Goal: Transaction & Acquisition: Download file/media

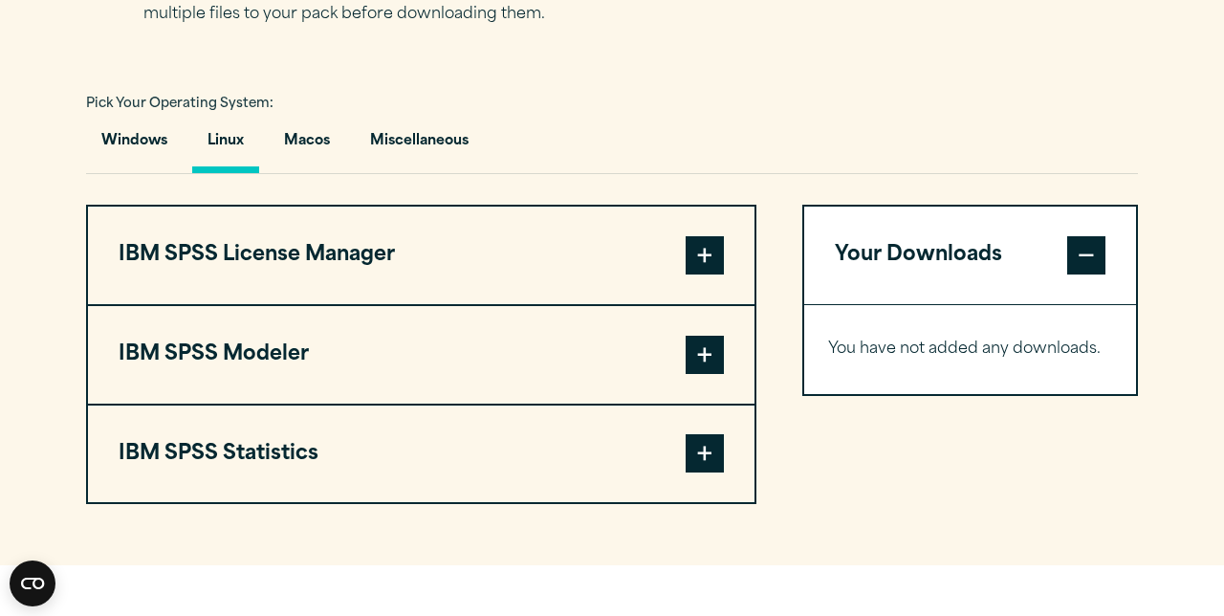
scroll to position [1356, 0]
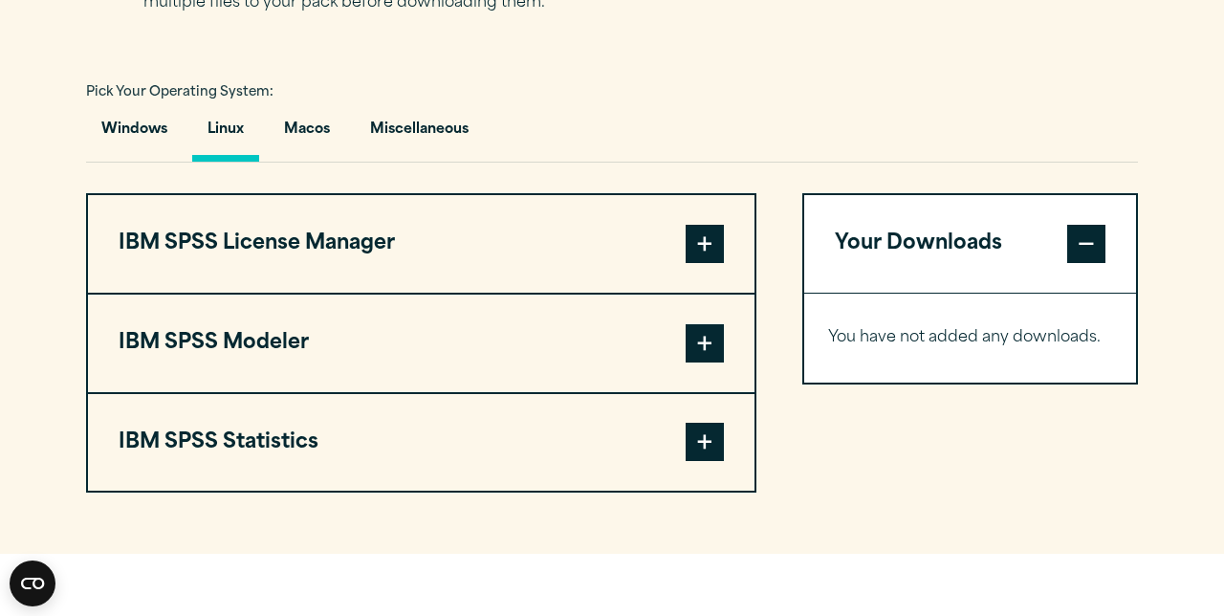
click at [711, 461] on span at bounding box center [705, 442] width 38 height 38
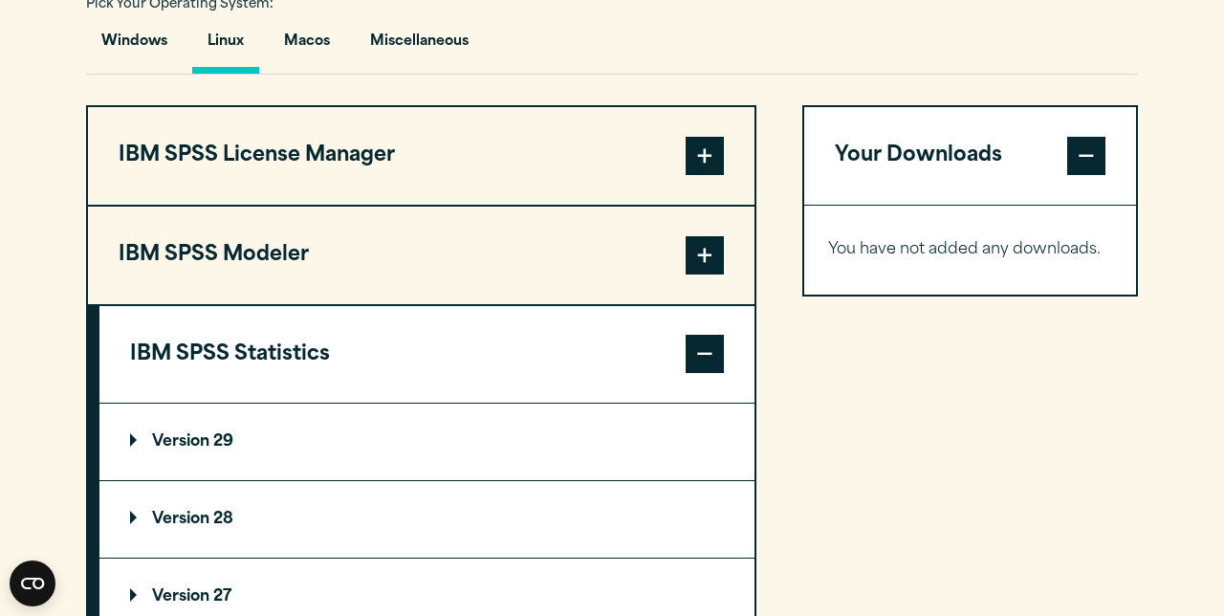
scroll to position [1442, 0]
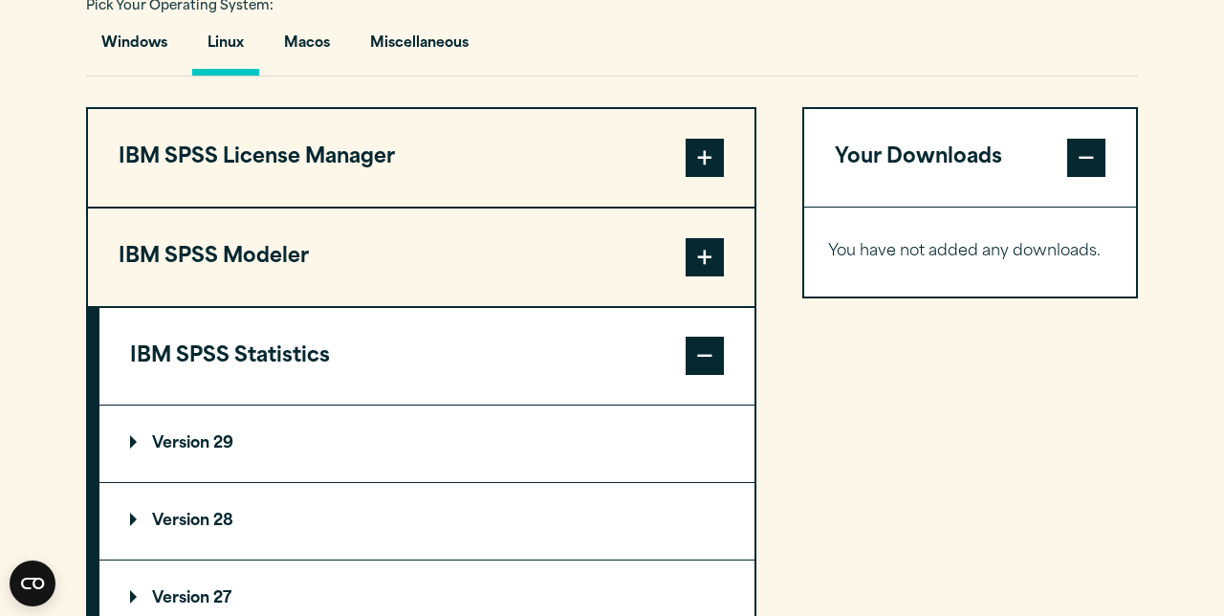
click at [577, 444] on summary "Version 29" at bounding box center [426, 443] width 655 height 76
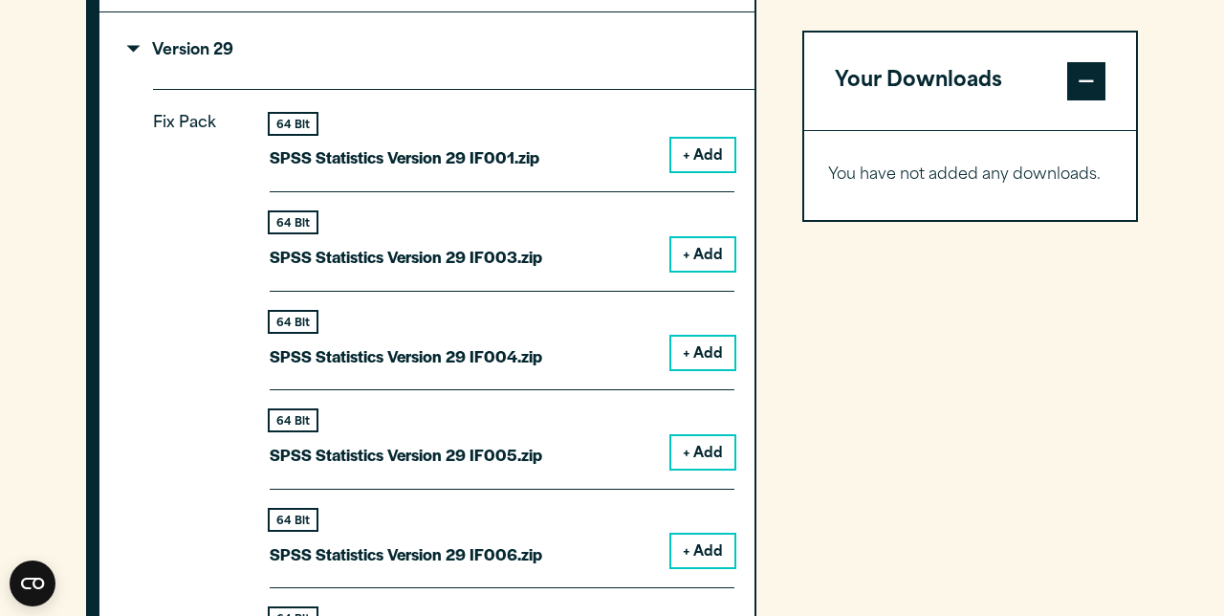
scroll to position [1847, 0]
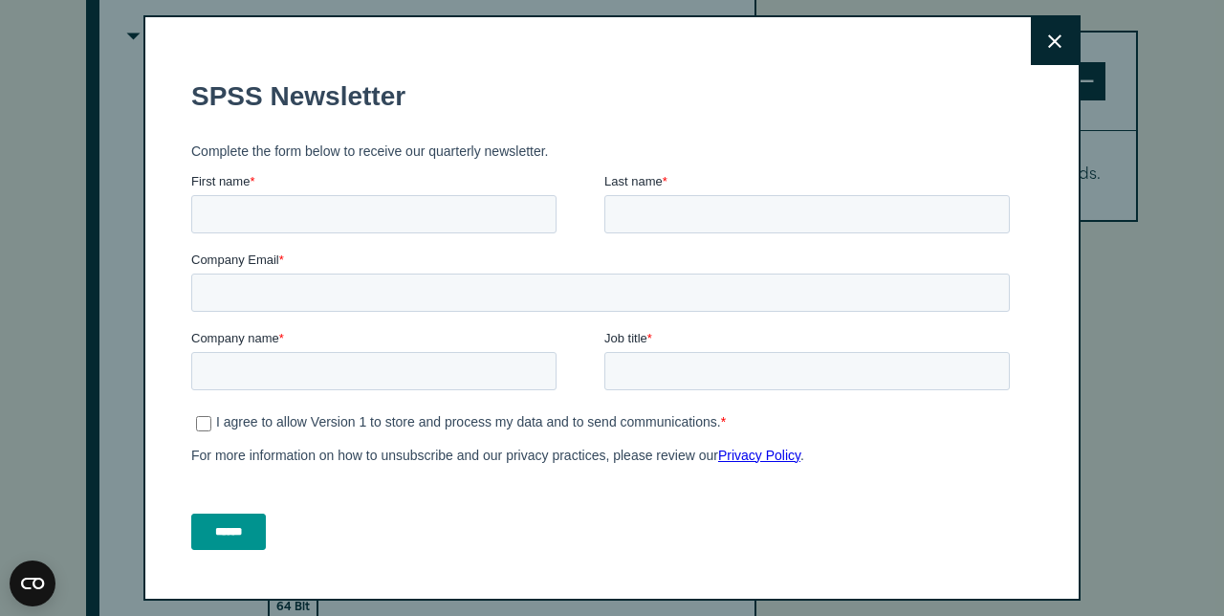
click at [1050, 34] on icon at bounding box center [1054, 41] width 13 height 14
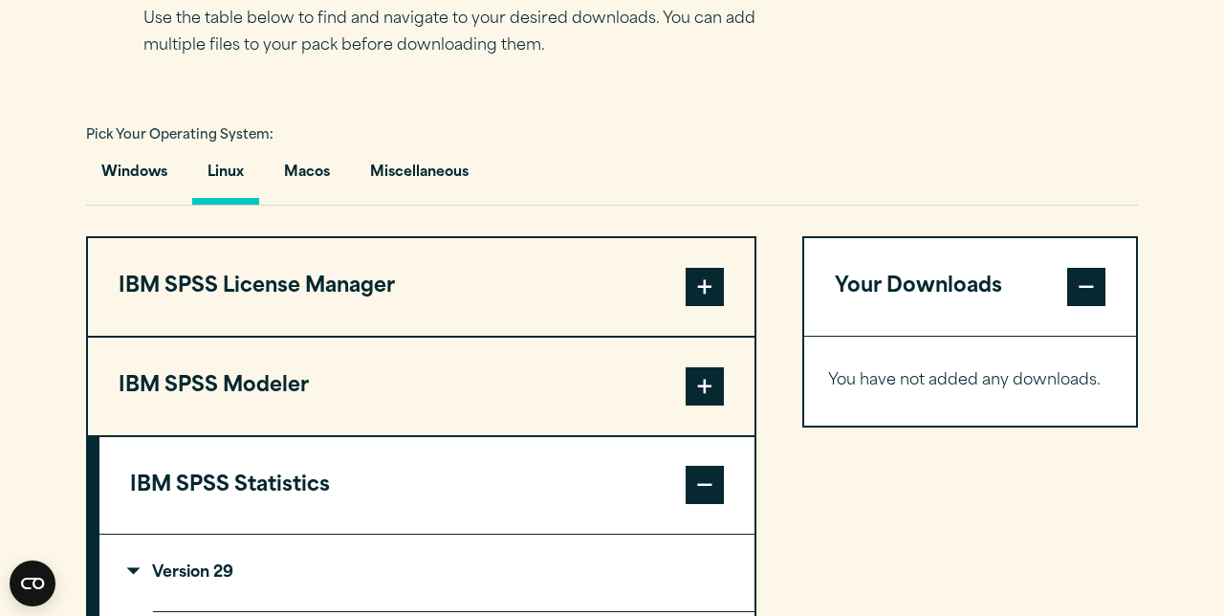
scroll to position [1311, 0]
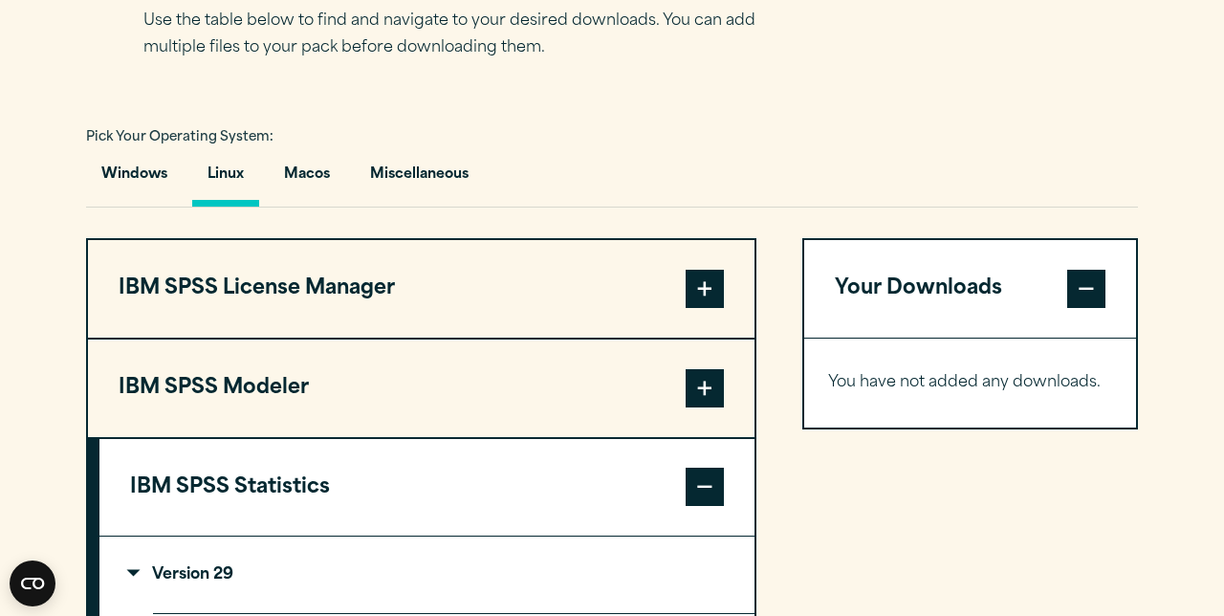
click at [589, 304] on button "IBM SPSS License Manager" at bounding box center [421, 289] width 666 height 98
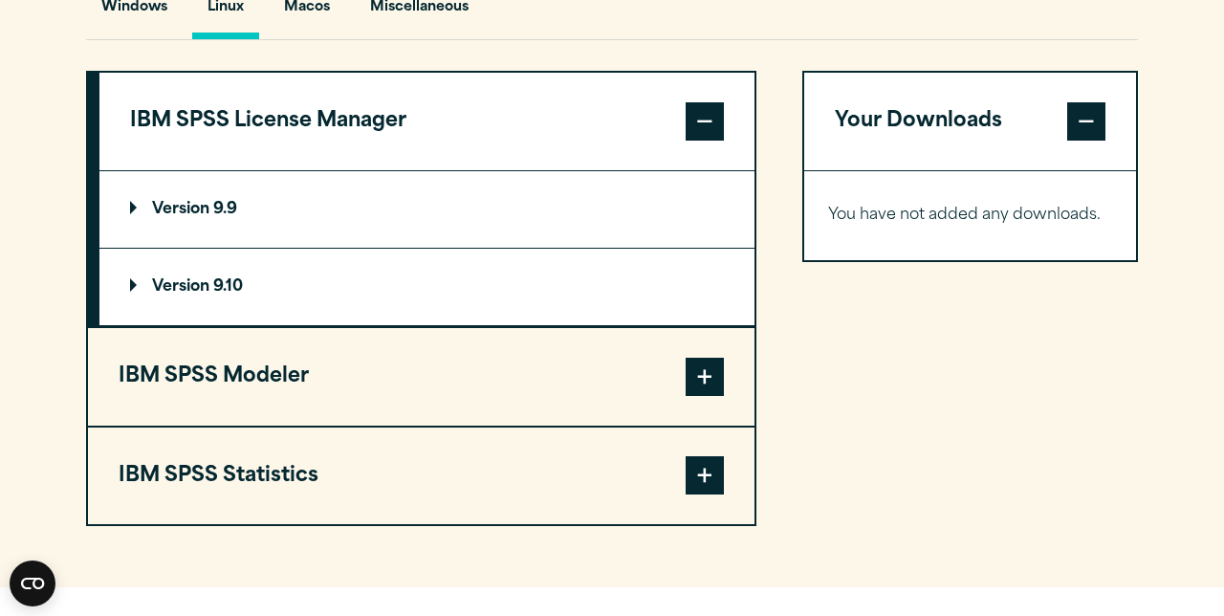
click at [658, 394] on button "IBM SPSS Modeler" at bounding box center [421, 377] width 666 height 98
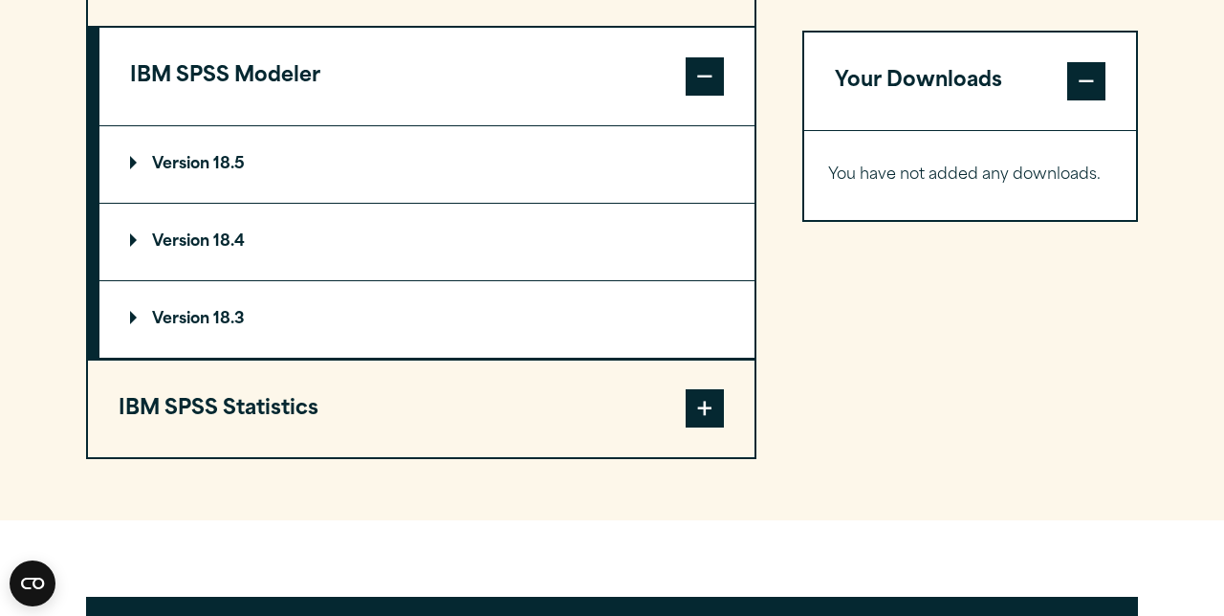
scroll to position [1627, 0]
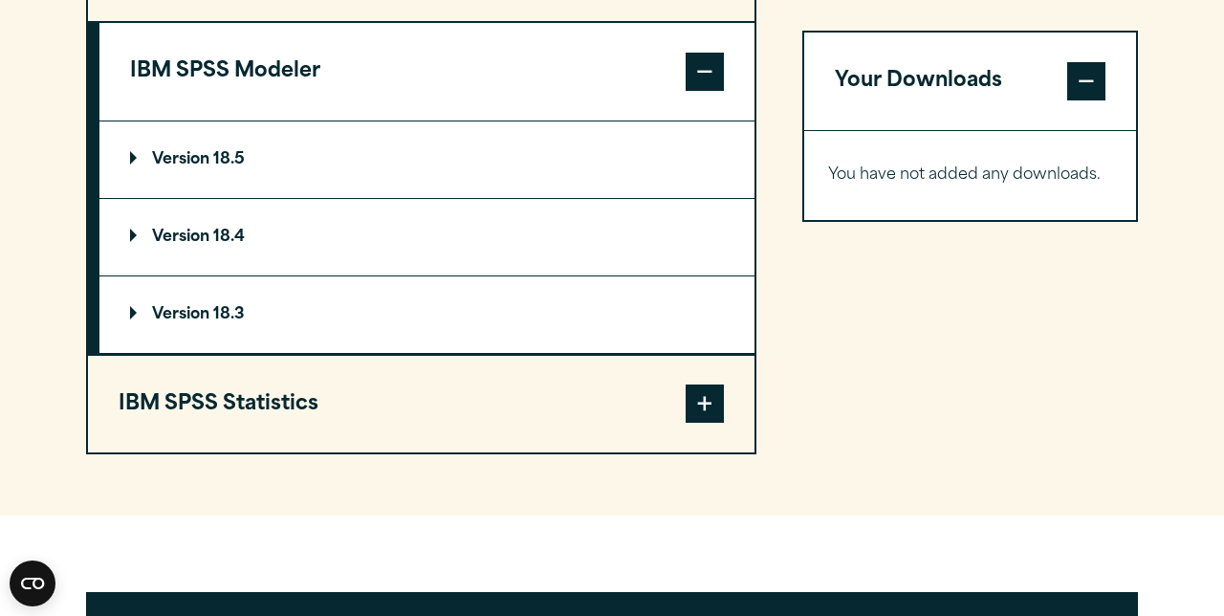
click at [642, 415] on button "IBM SPSS Statistics" at bounding box center [421, 405] width 666 height 98
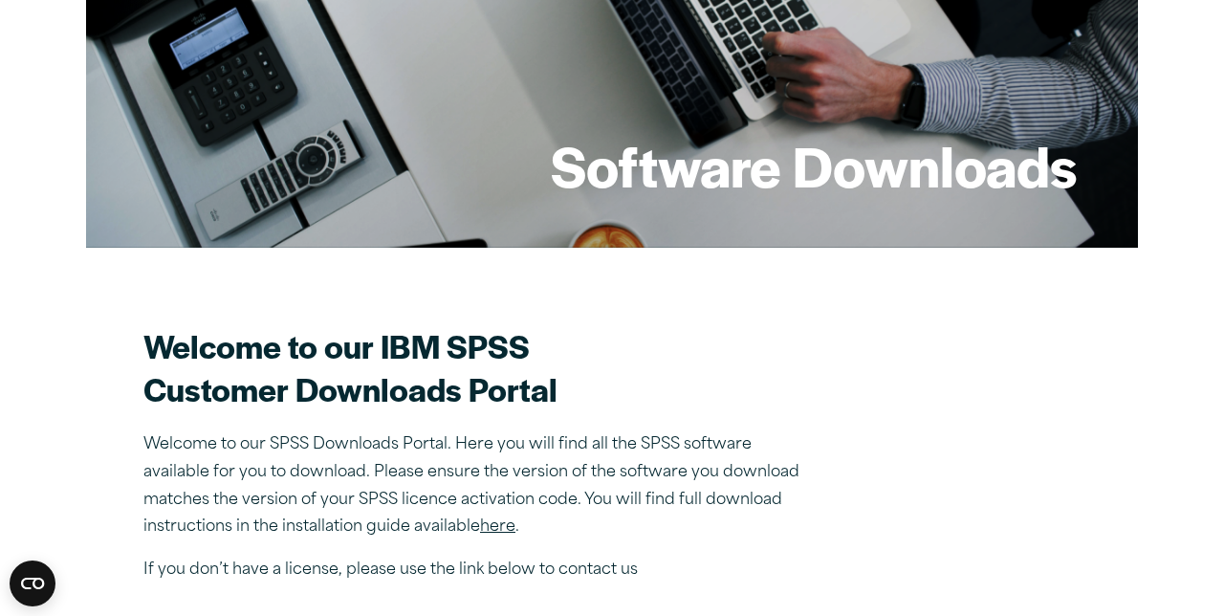
scroll to position [0, 0]
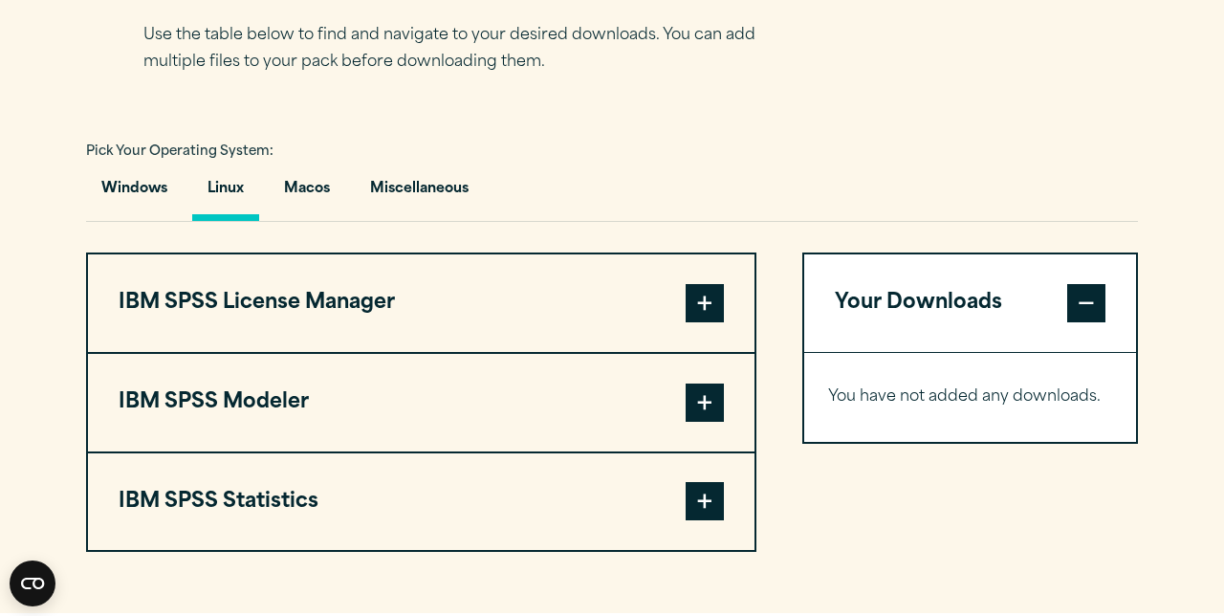
scroll to position [1297, 0]
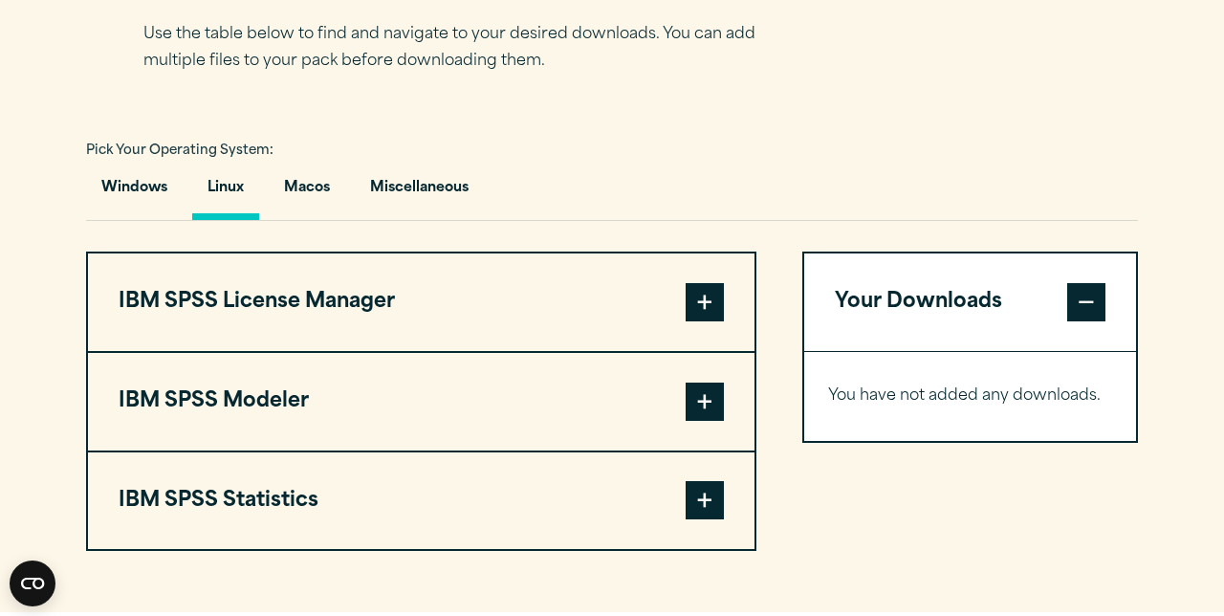
click at [148, 191] on button "Windows" at bounding box center [134, 192] width 97 height 54
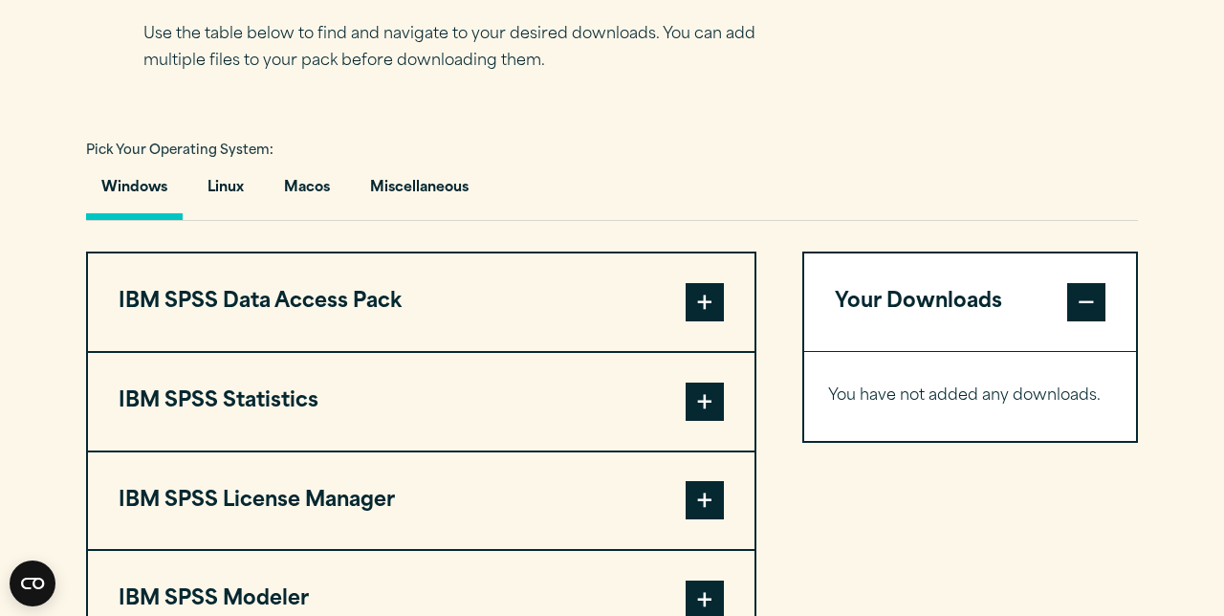
click at [207, 403] on button "IBM SPSS Statistics" at bounding box center [421, 402] width 666 height 98
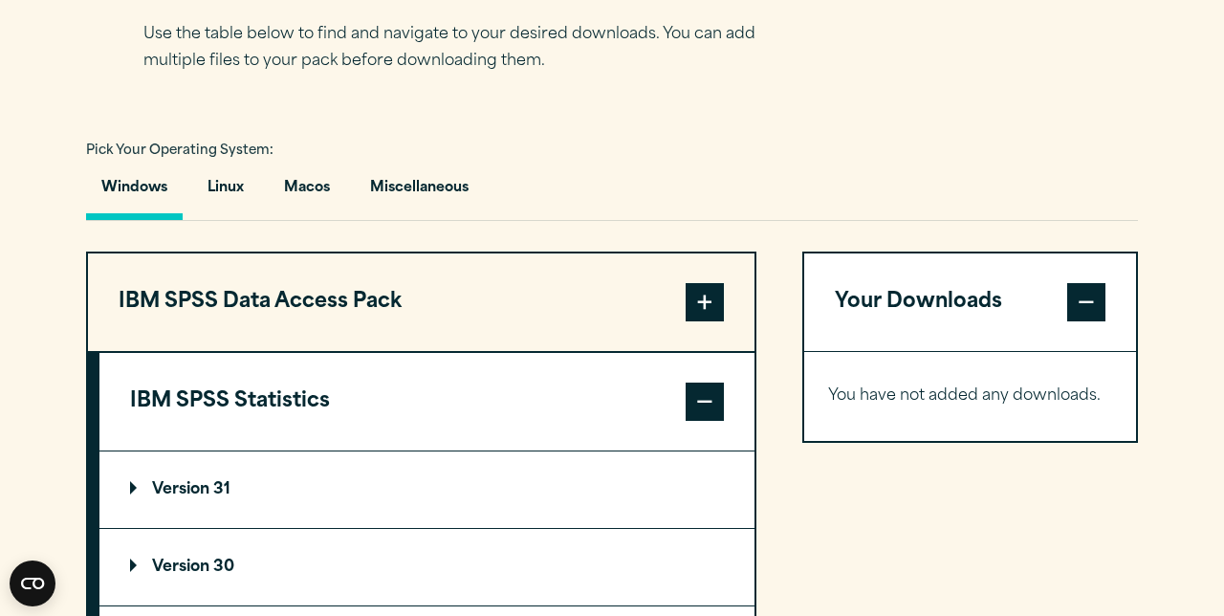
click at [533, 562] on summary "Version 30" at bounding box center [426, 567] width 655 height 76
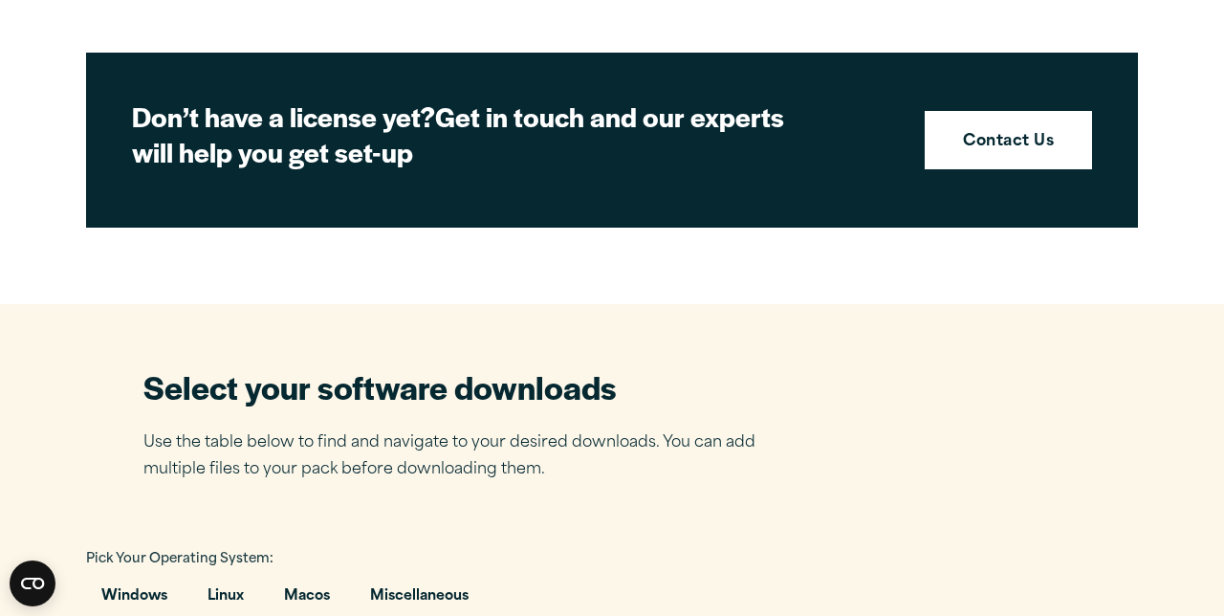
scroll to position [889, 0]
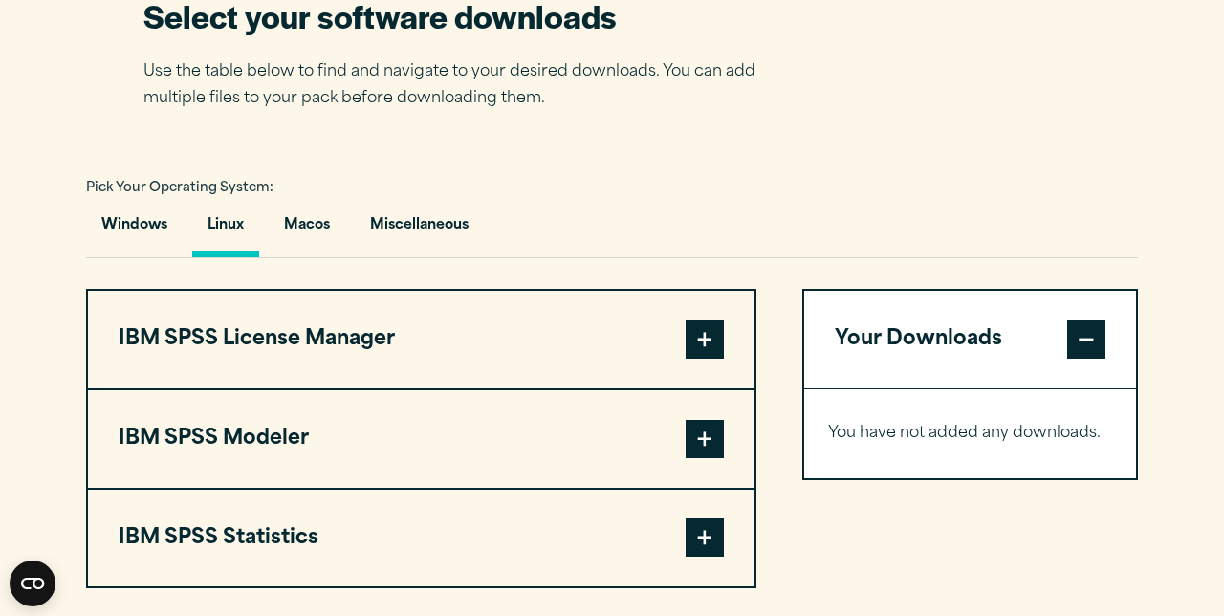
scroll to position [1263, 0]
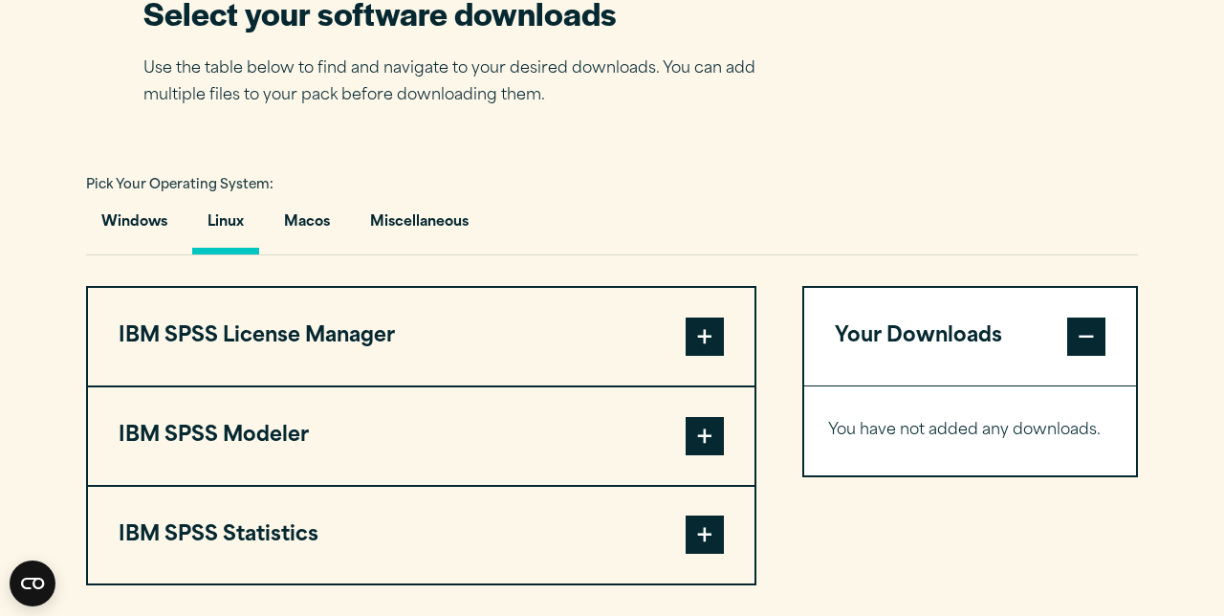
click at [120, 218] on button "Windows" at bounding box center [134, 227] width 97 height 54
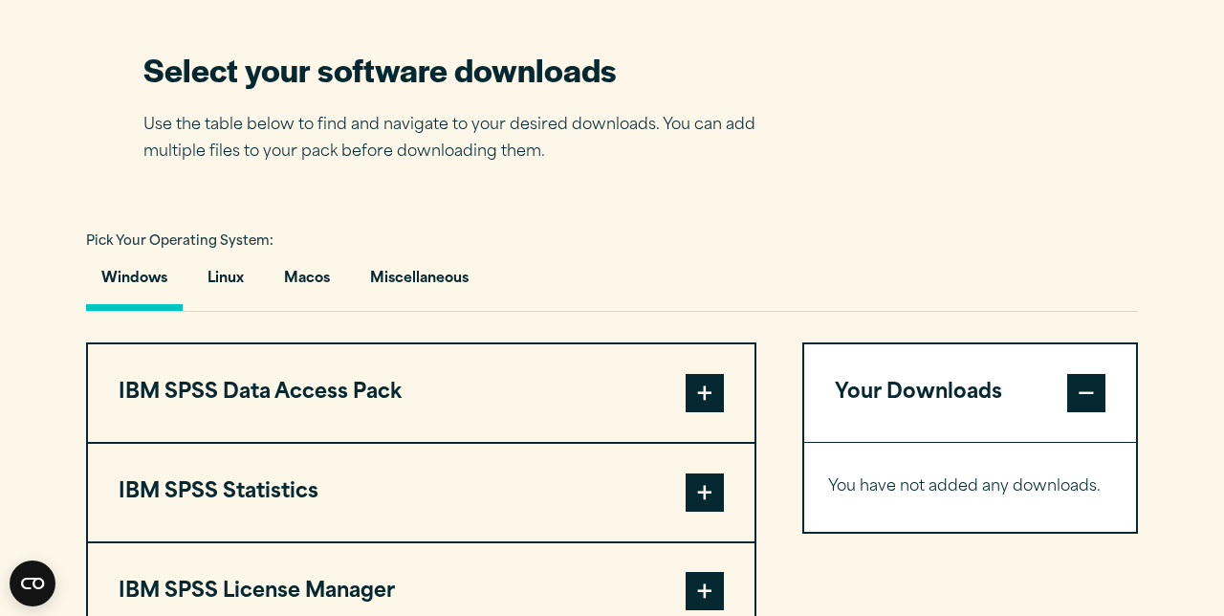
scroll to position [1209, 0]
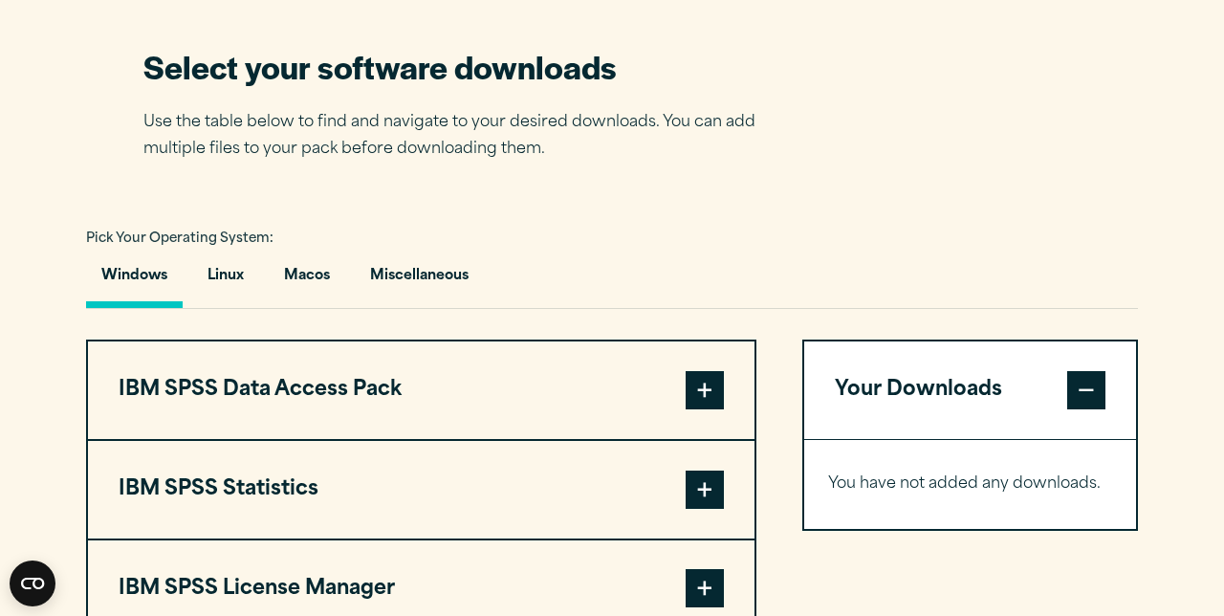
click at [222, 276] on button "Linux" at bounding box center [225, 280] width 67 height 54
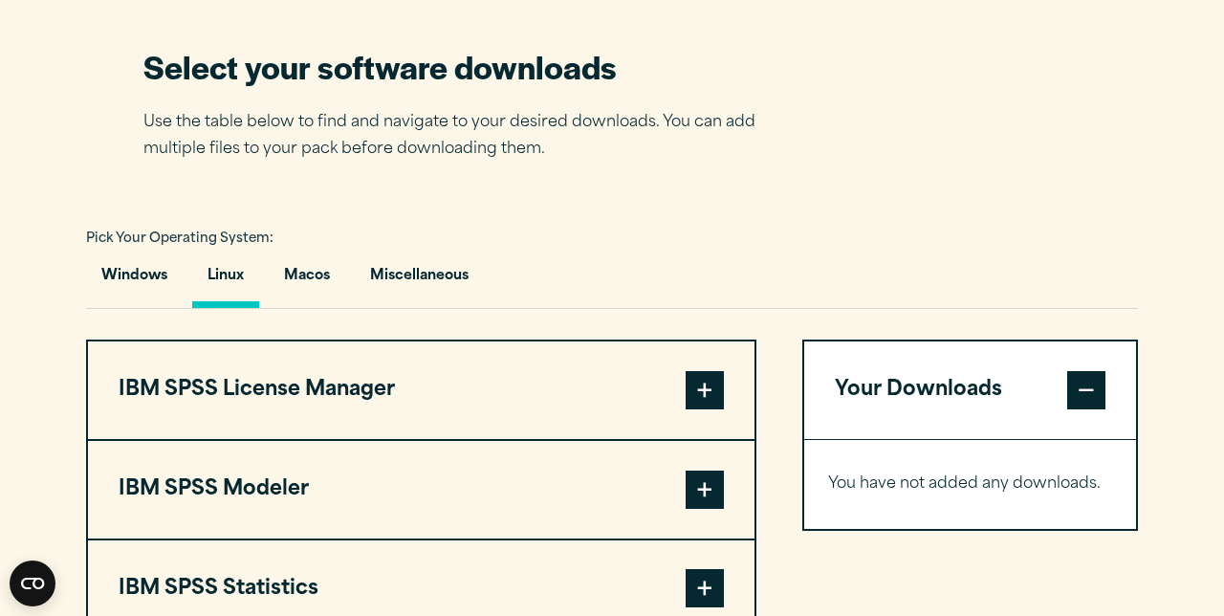
click at [132, 275] on button "Windows" at bounding box center [134, 280] width 97 height 54
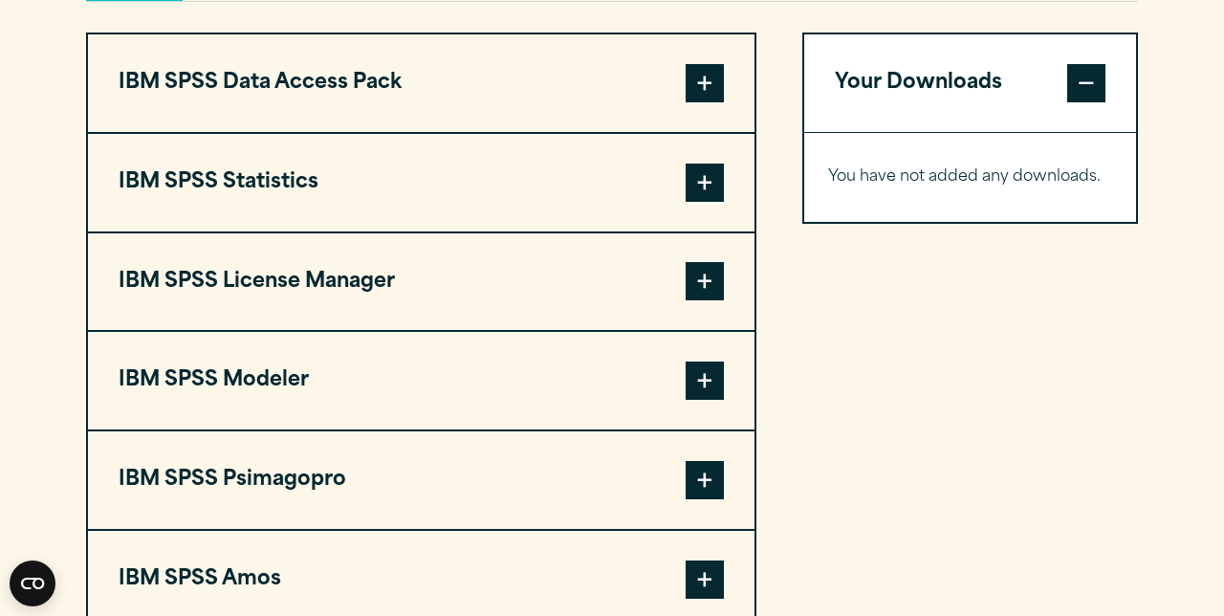
scroll to position [1517, 0]
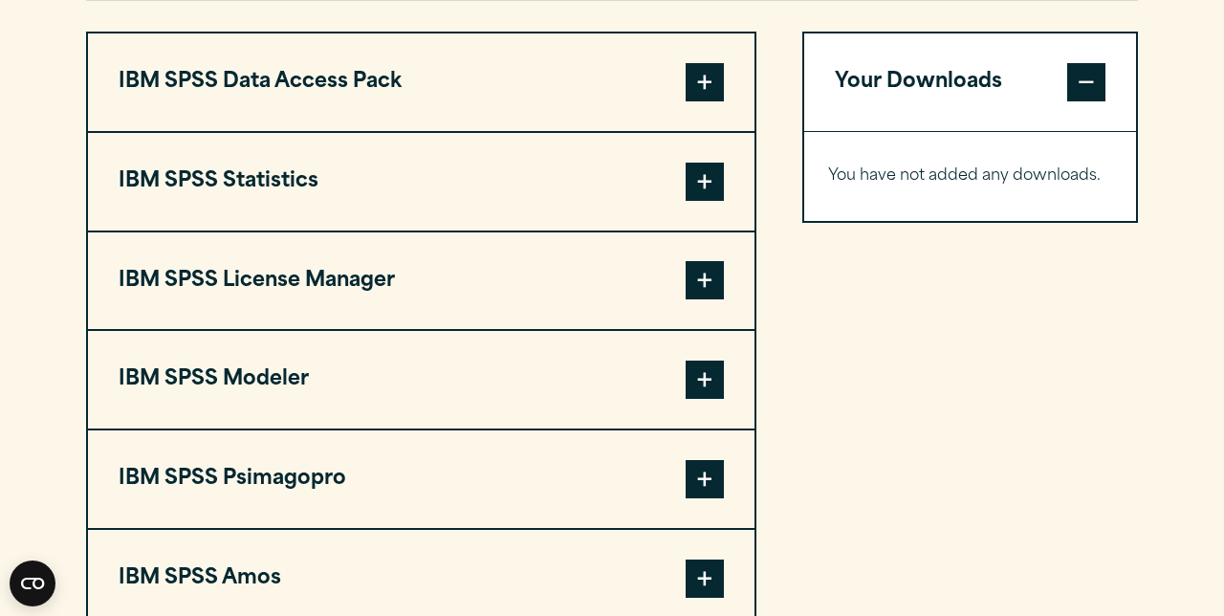
click at [566, 182] on button "IBM SPSS Statistics" at bounding box center [421, 182] width 666 height 98
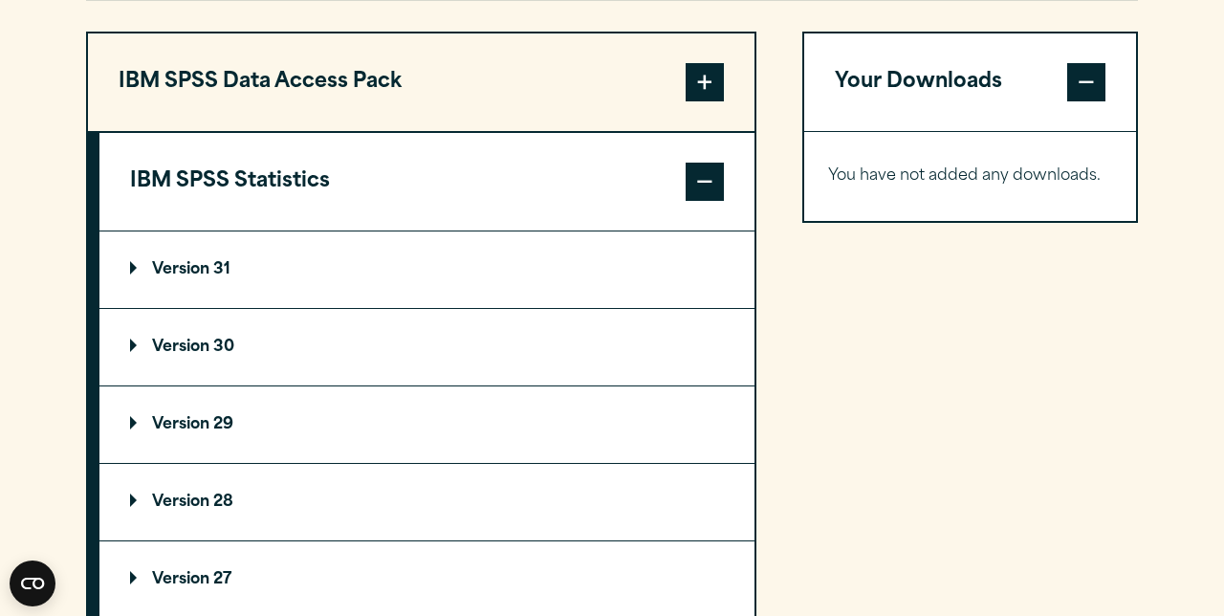
click at [472, 351] on summary "Version 30" at bounding box center [426, 347] width 655 height 76
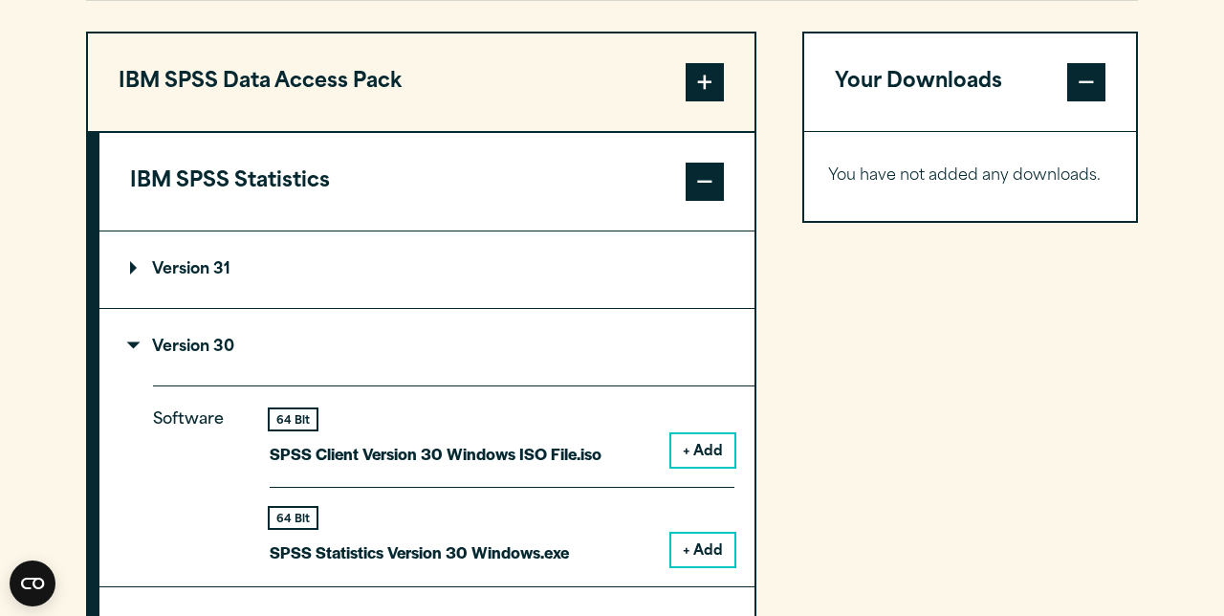
click at [710, 549] on button "+ Add" at bounding box center [702, 549] width 63 height 33
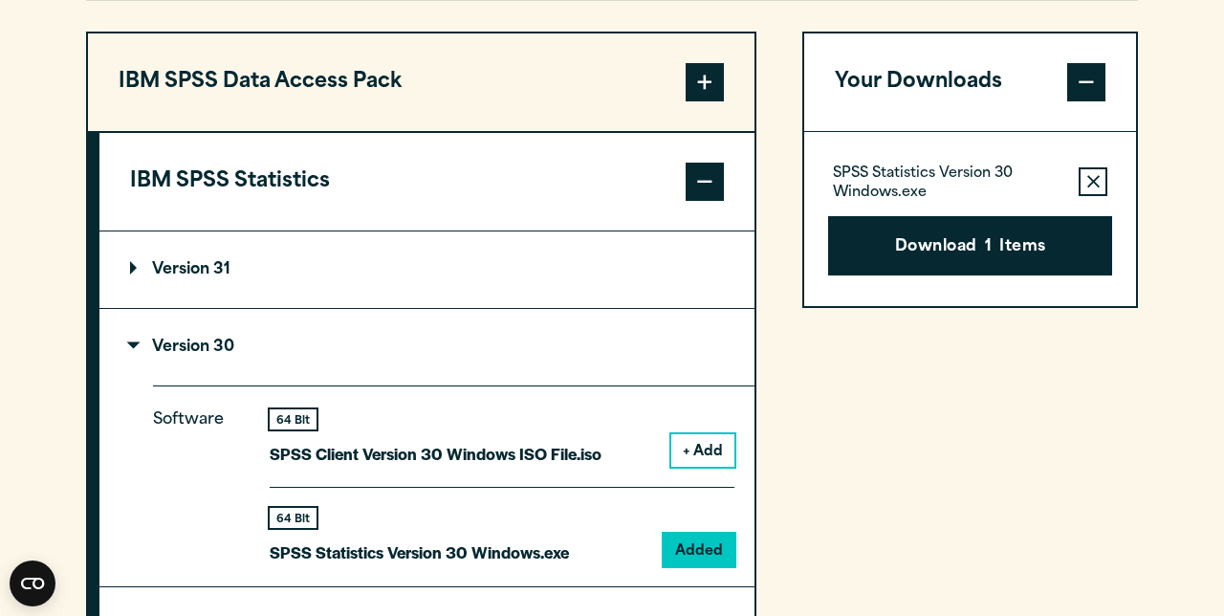
click at [1058, 249] on button "Download 1 Items" at bounding box center [970, 245] width 284 height 59
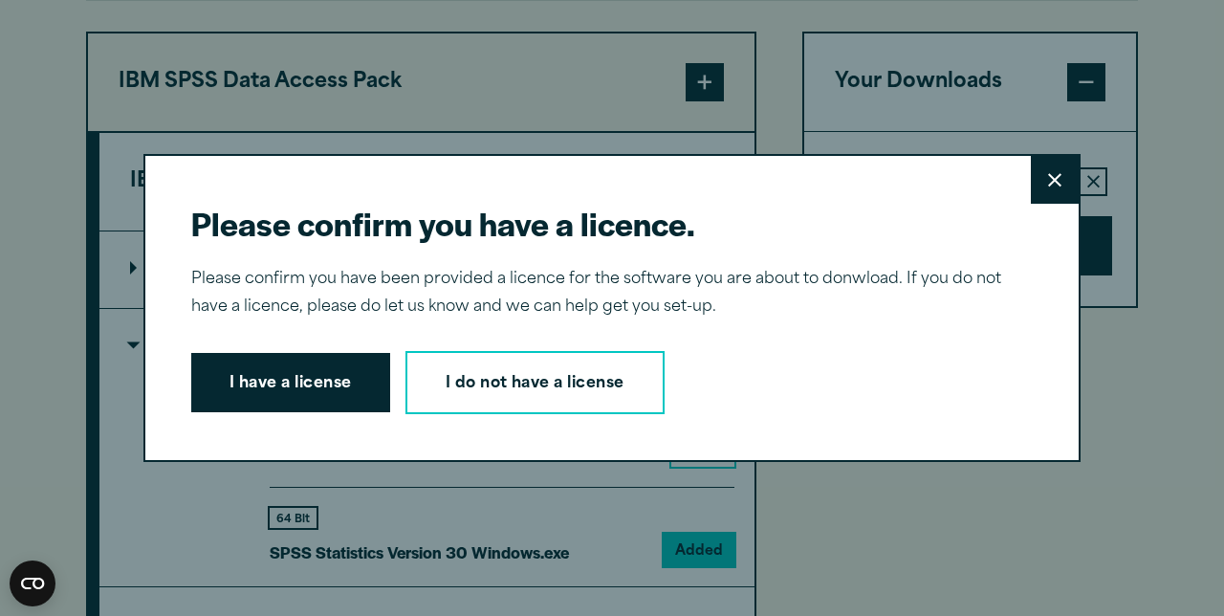
click at [289, 412] on button "I have a license" at bounding box center [290, 382] width 199 height 59
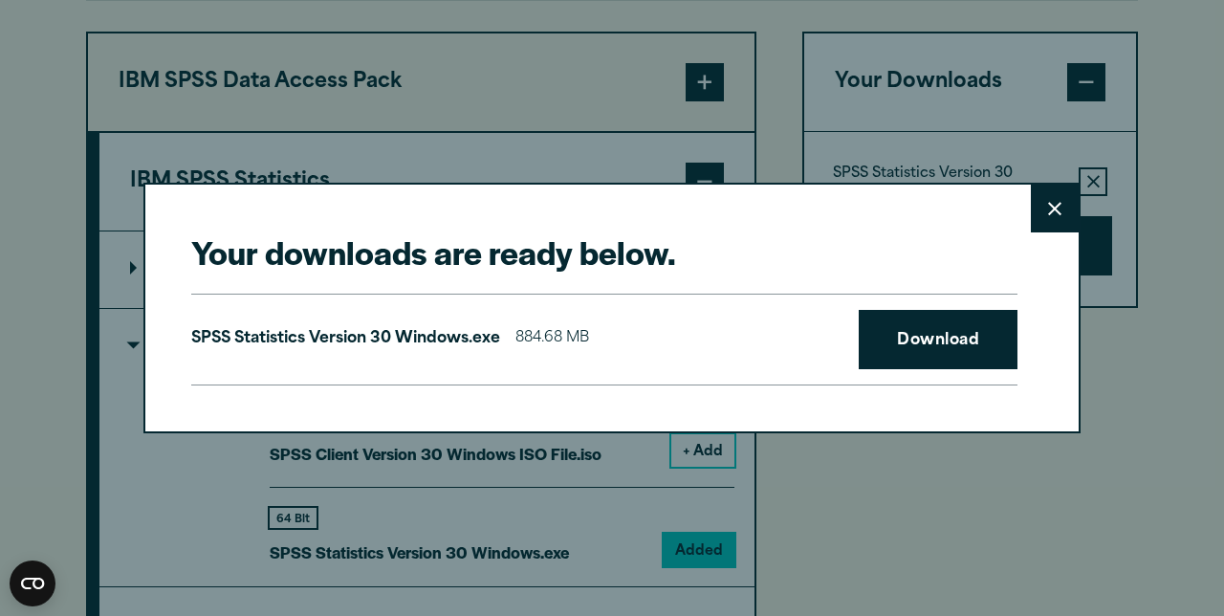
click at [959, 369] on link "Download" at bounding box center [938, 339] width 159 height 59
click at [1046, 212] on button "Close" at bounding box center [1055, 209] width 48 height 48
click at [1048, 211] on icon at bounding box center [1054, 209] width 13 height 14
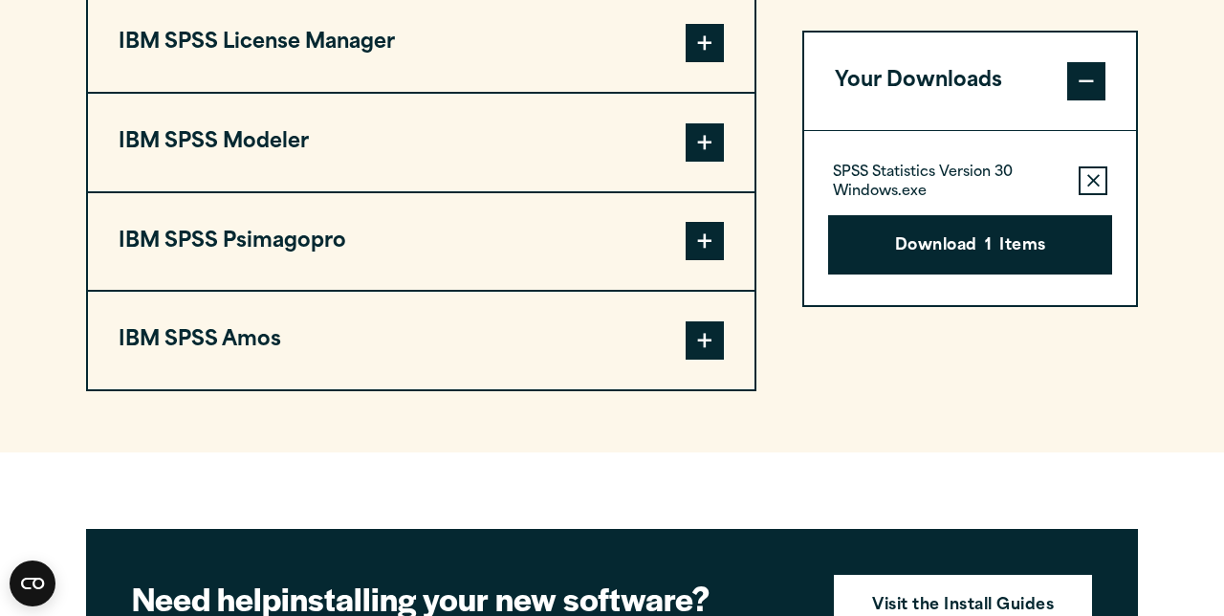
scroll to position [2423, 0]
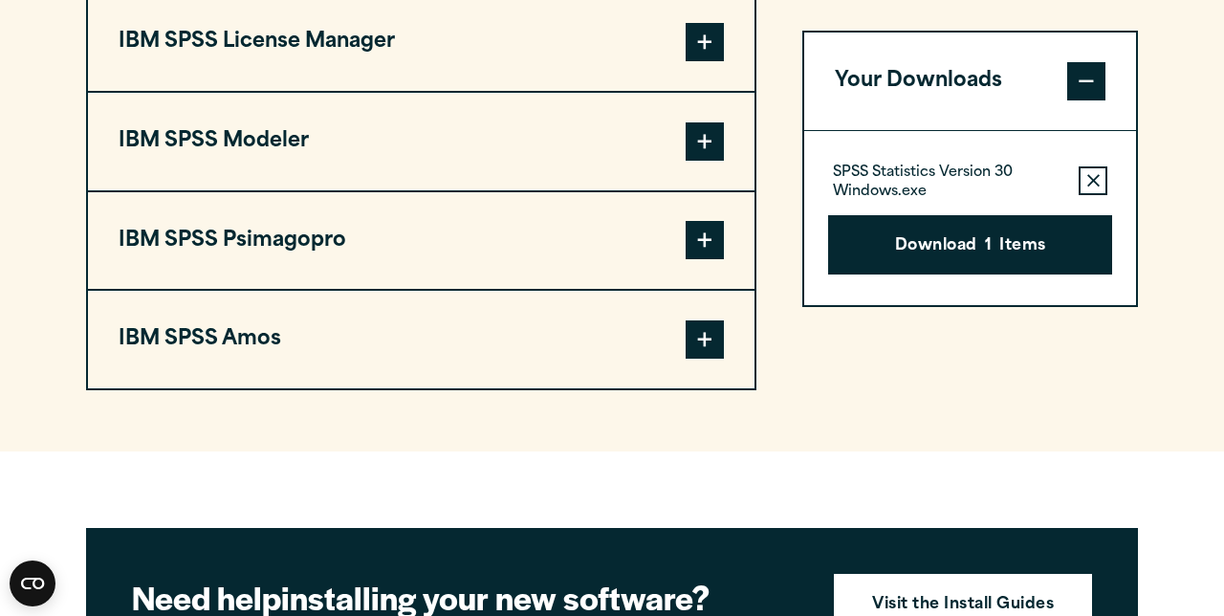
click at [703, 339] on span at bounding box center [705, 339] width 38 height 38
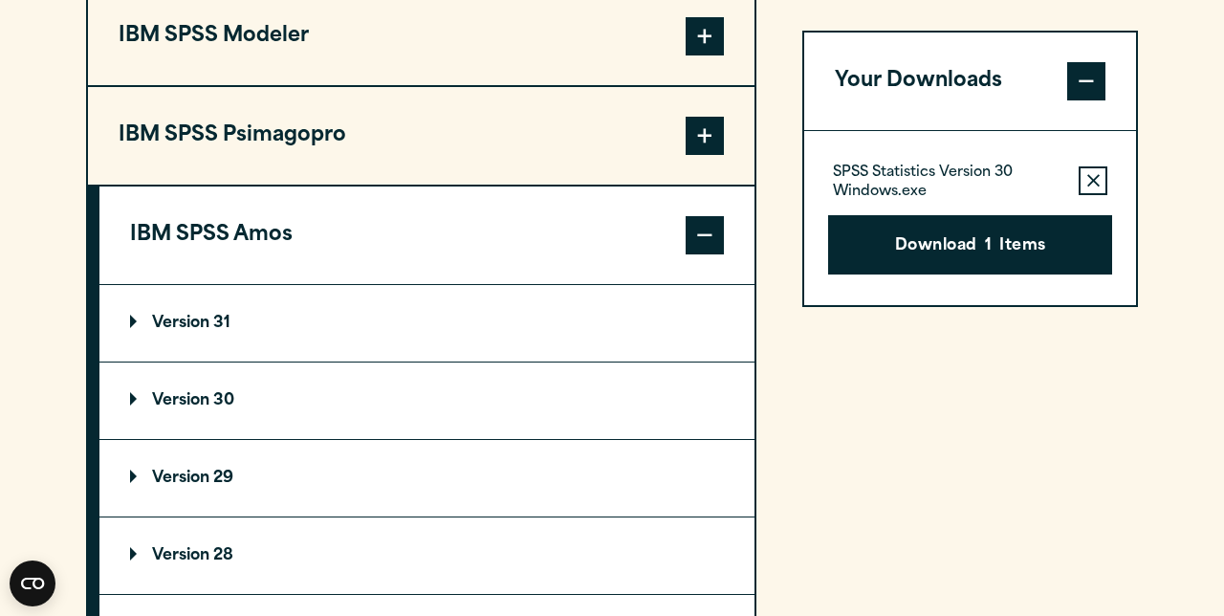
scroll to position [1862, 0]
click at [432, 397] on summary "Version 30" at bounding box center [426, 399] width 655 height 76
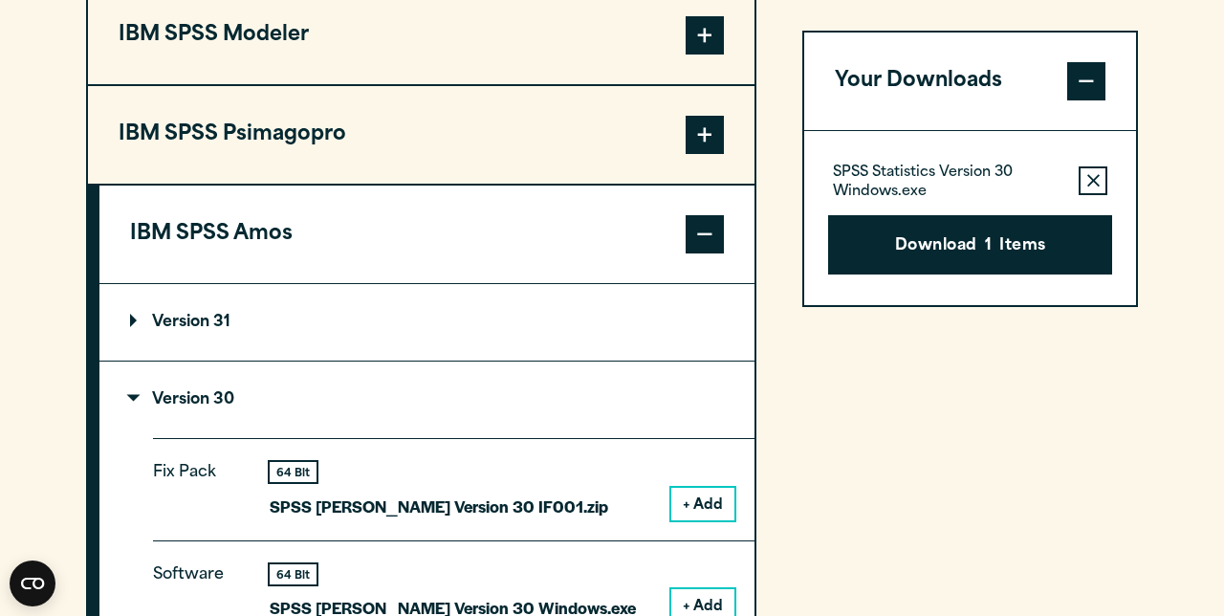
click at [721, 606] on button "+ Add" at bounding box center [702, 605] width 63 height 33
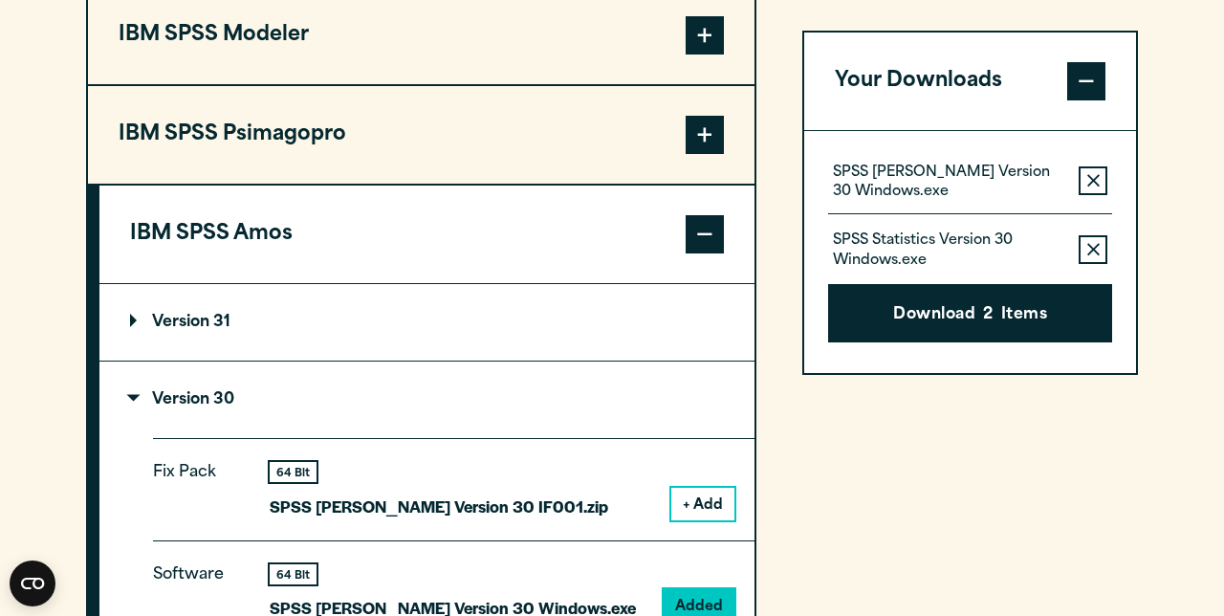
click at [1095, 178] on icon "button" at bounding box center [1093, 180] width 12 height 12
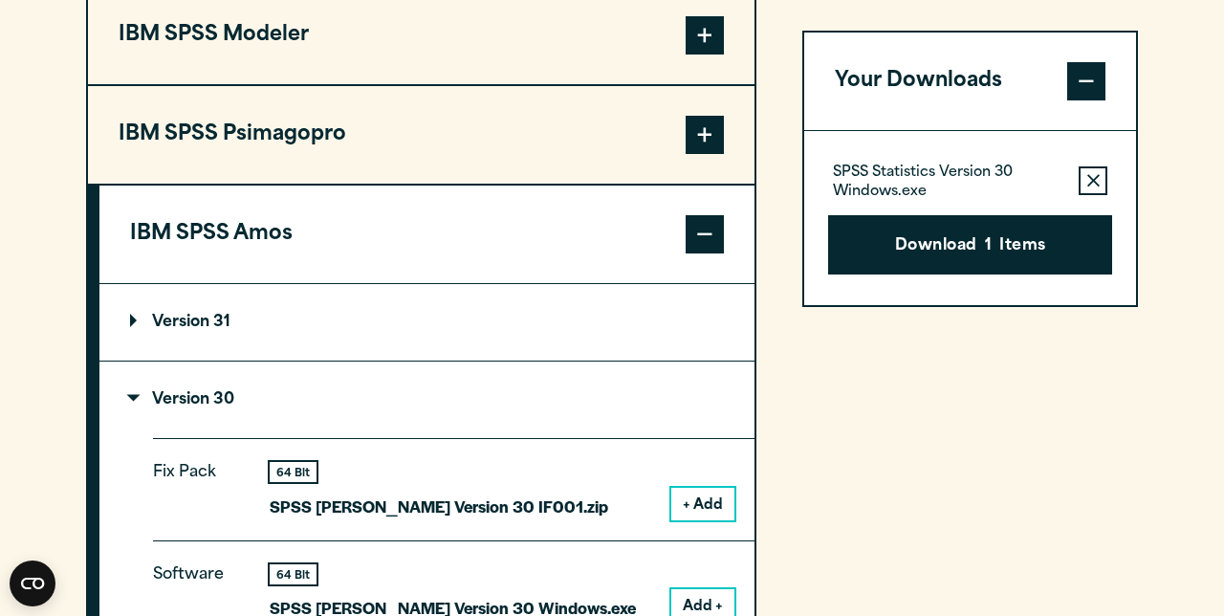
click at [1012, 226] on button "Download 1 Items" at bounding box center [970, 244] width 284 height 59
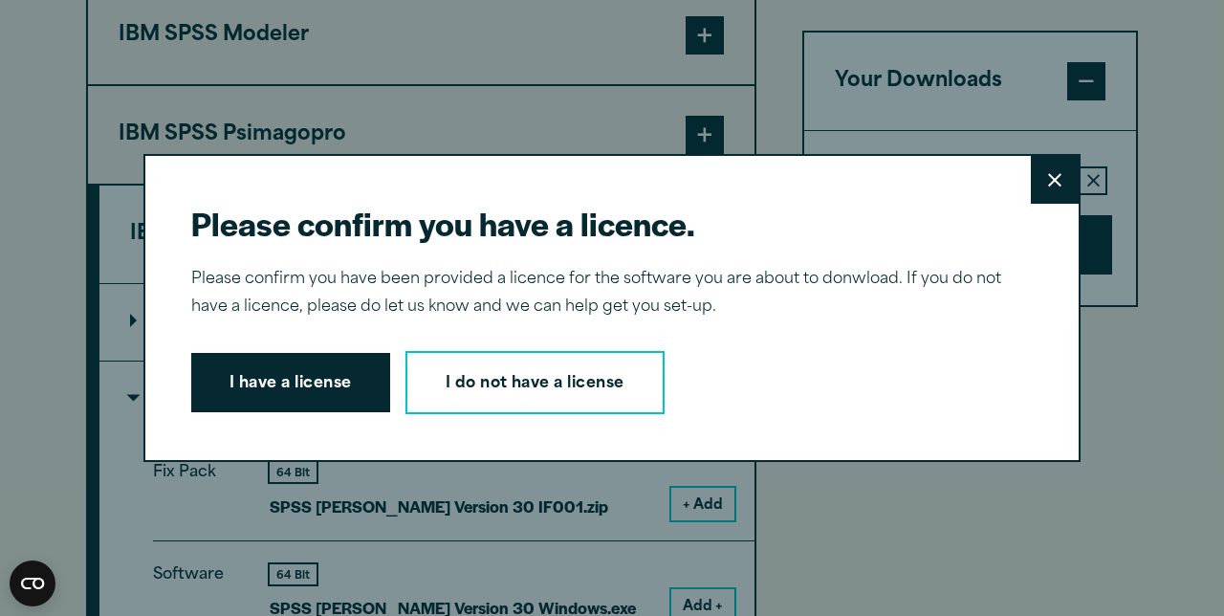
click at [308, 406] on button "I have a license" at bounding box center [290, 382] width 199 height 59
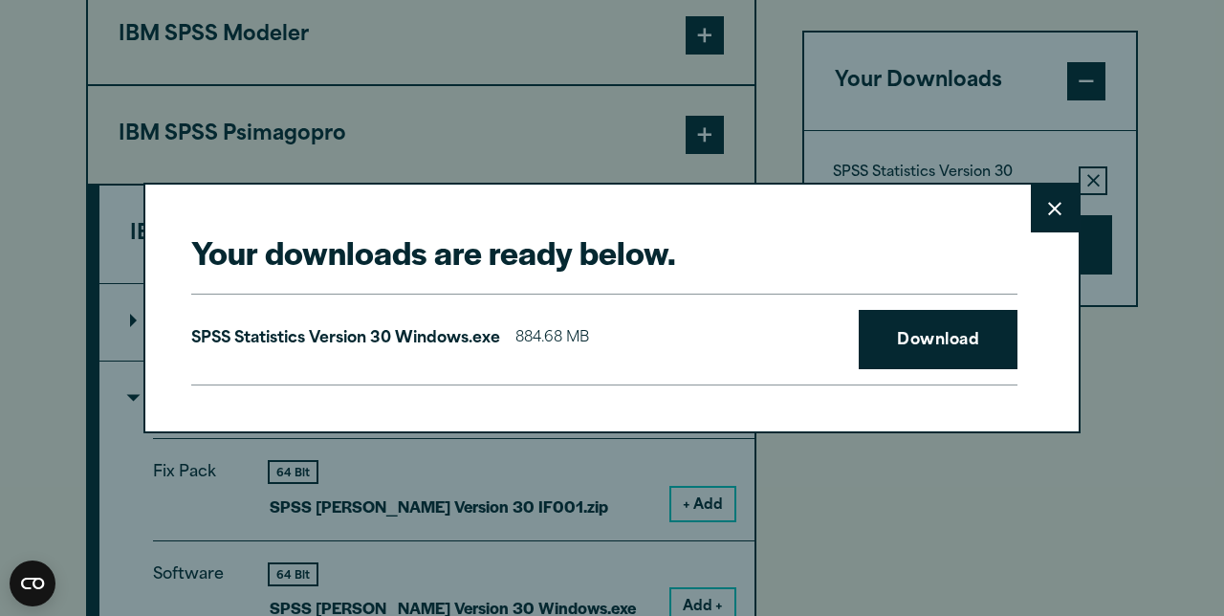
click at [958, 369] on link "Download" at bounding box center [938, 339] width 159 height 59
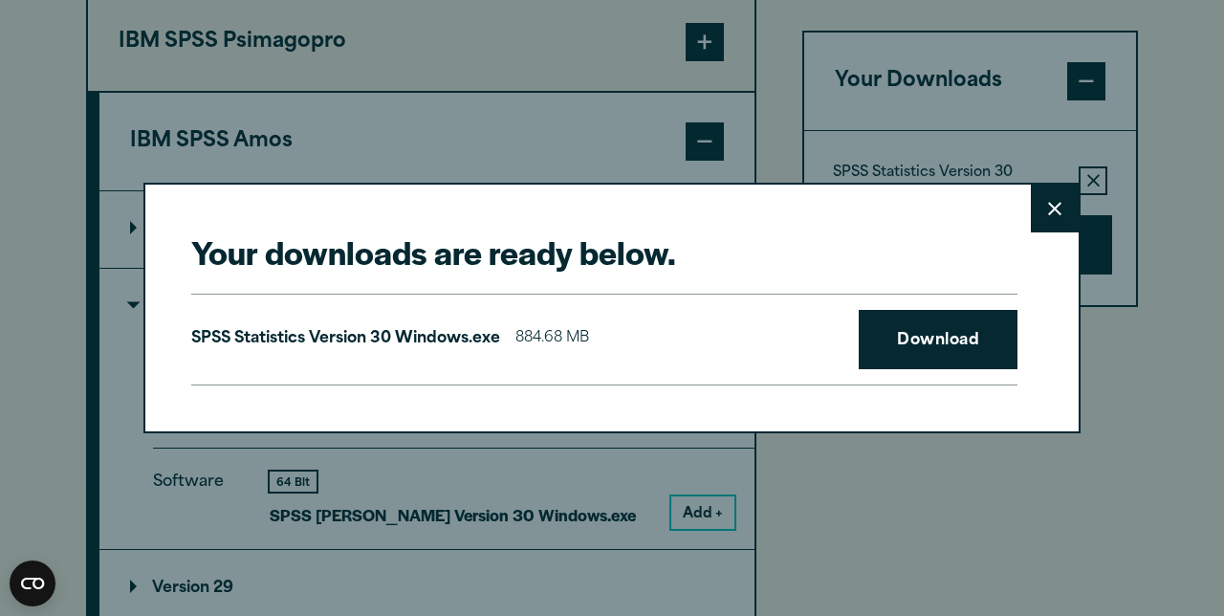
scroll to position [1977, 0]
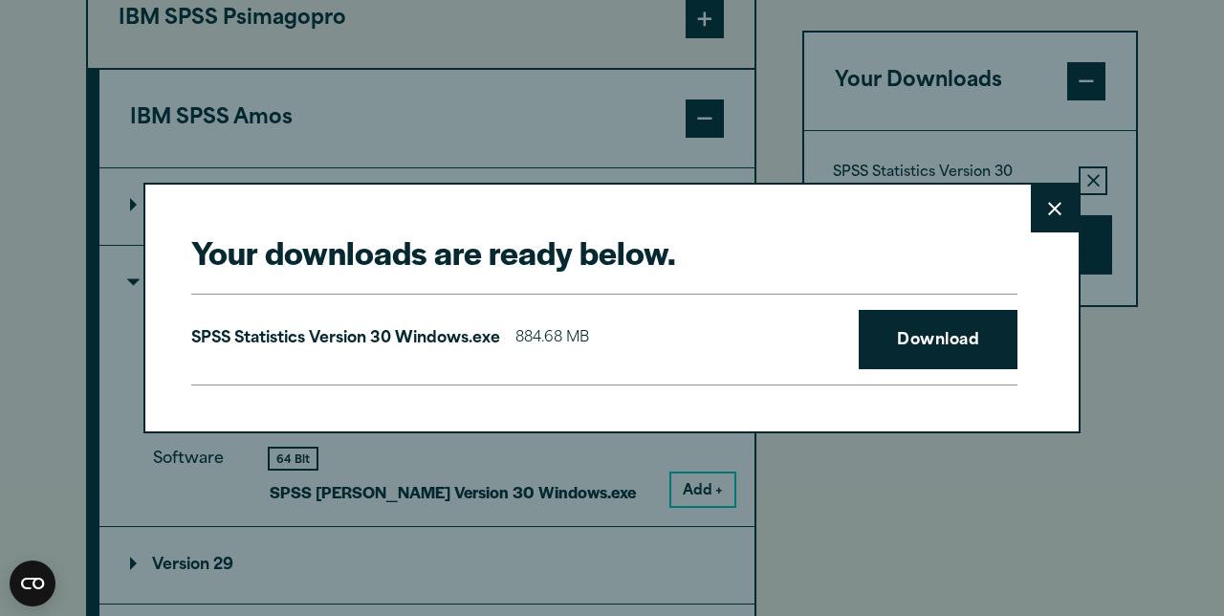
click at [954, 369] on link "Download" at bounding box center [938, 339] width 159 height 59
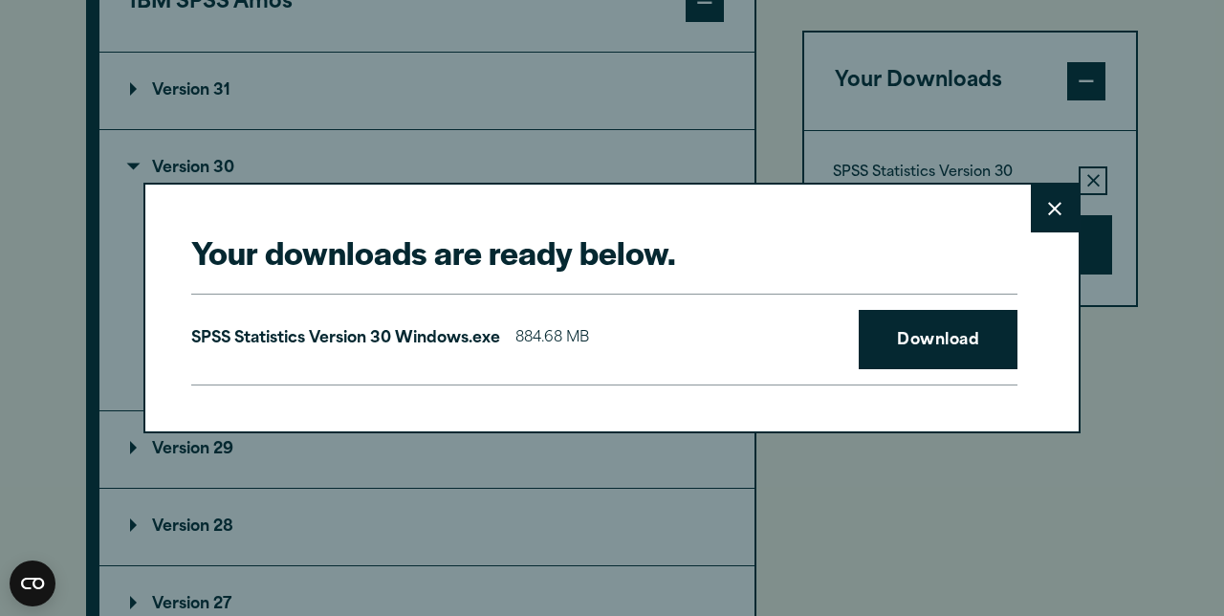
scroll to position [2046, 0]
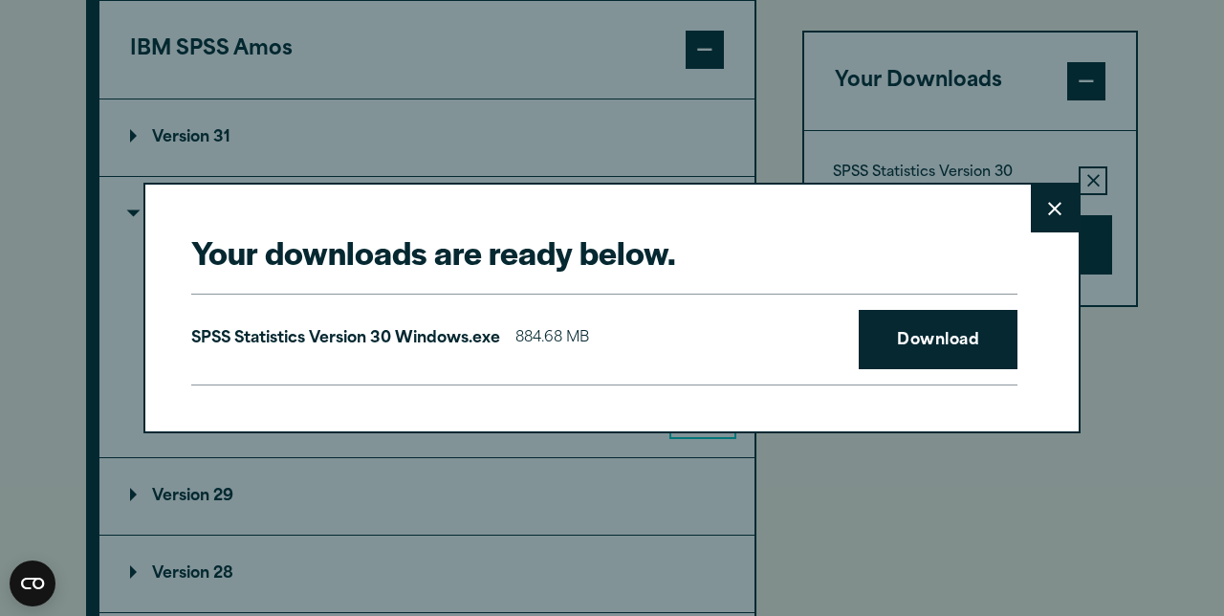
click at [962, 310] on link "Download" at bounding box center [938, 339] width 159 height 59
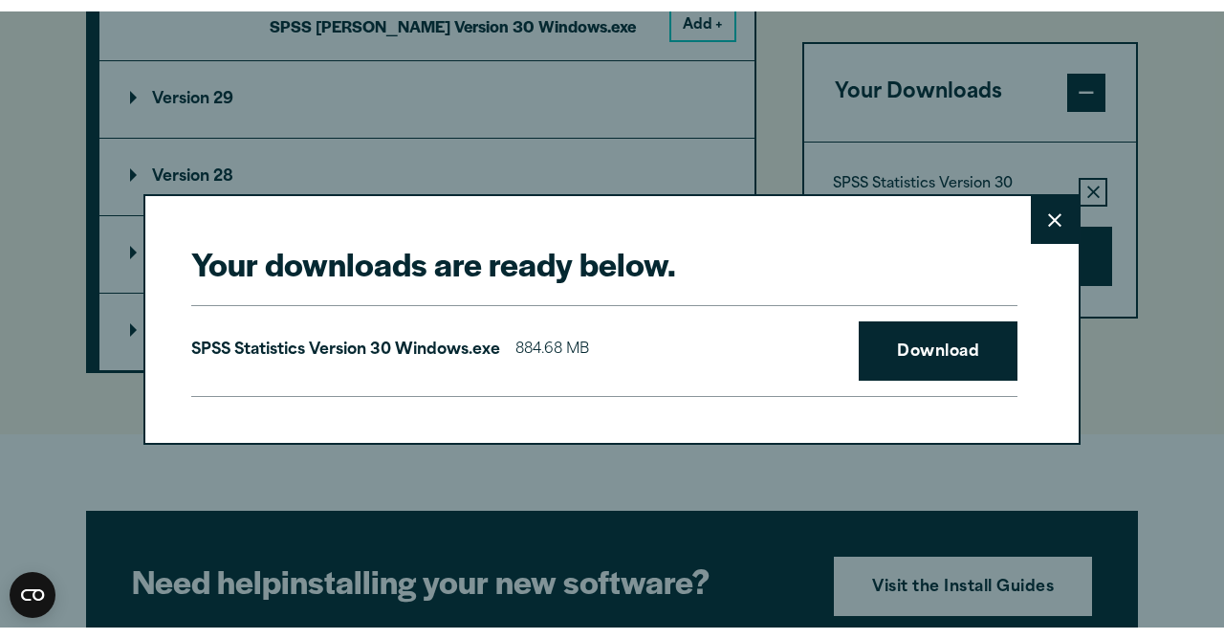
scroll to position [2233, 0]
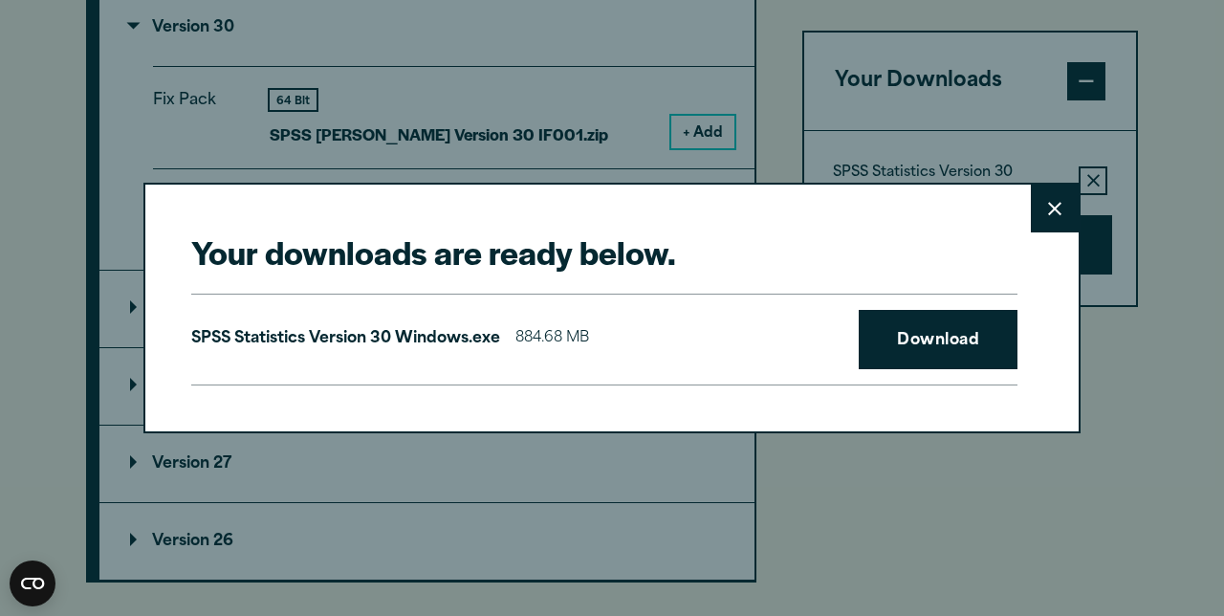
click at [1050, 212] on icon at bounding box center [1054, 209] width 13 height 14
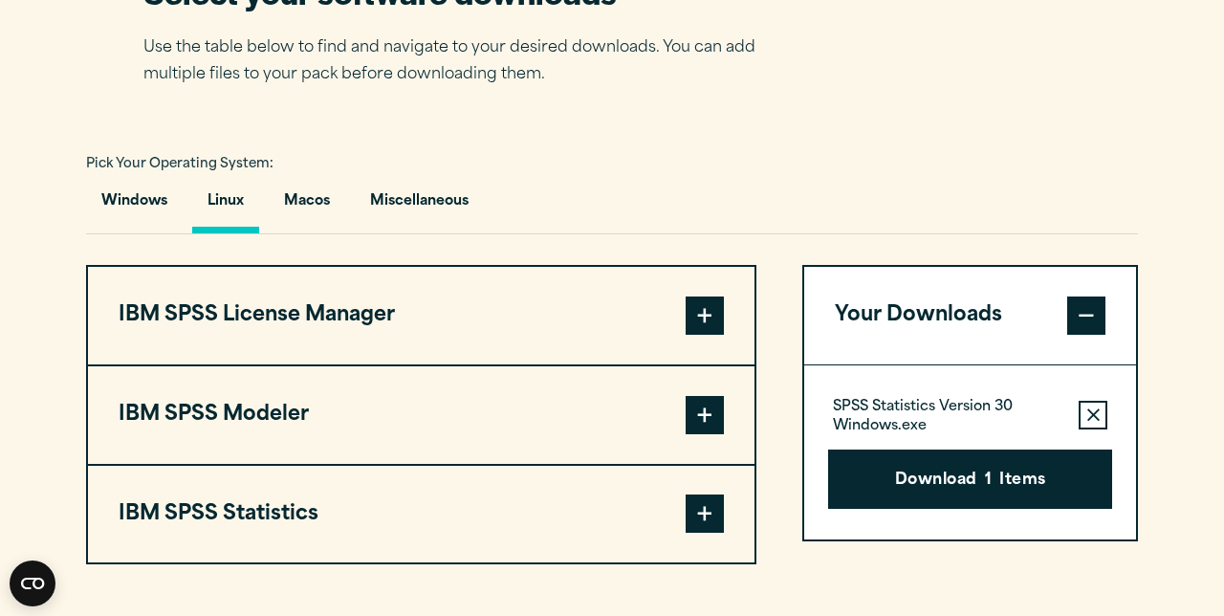
scroll to position [1283, 0]
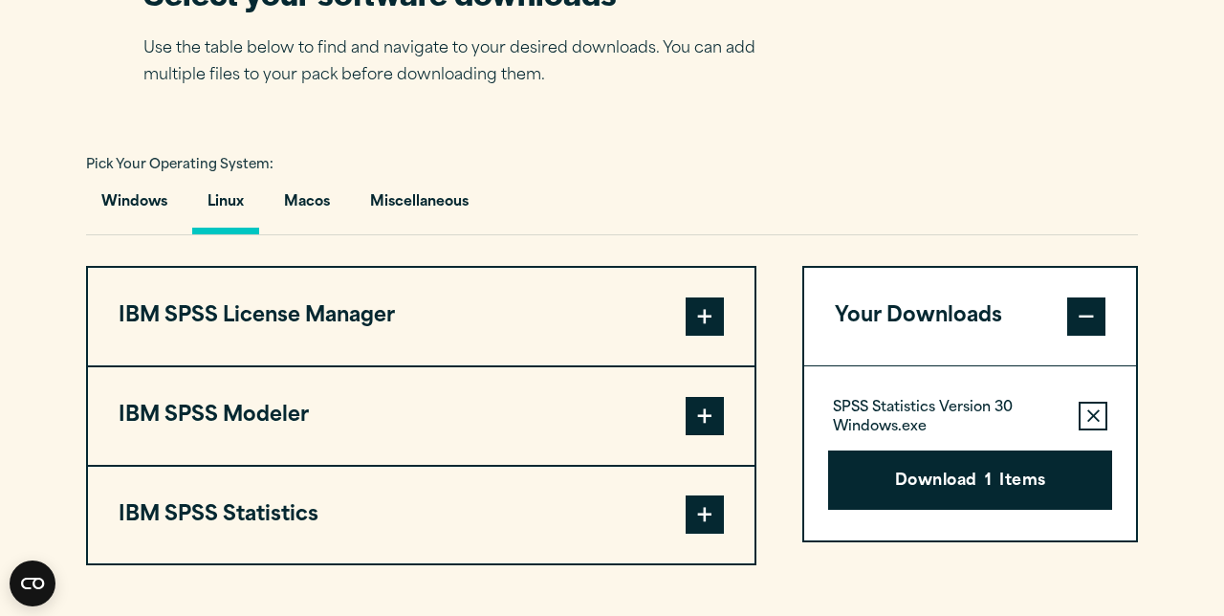
click at [136, 204] on button "Windows" at bounding box center [134, 207] width 97 height 54
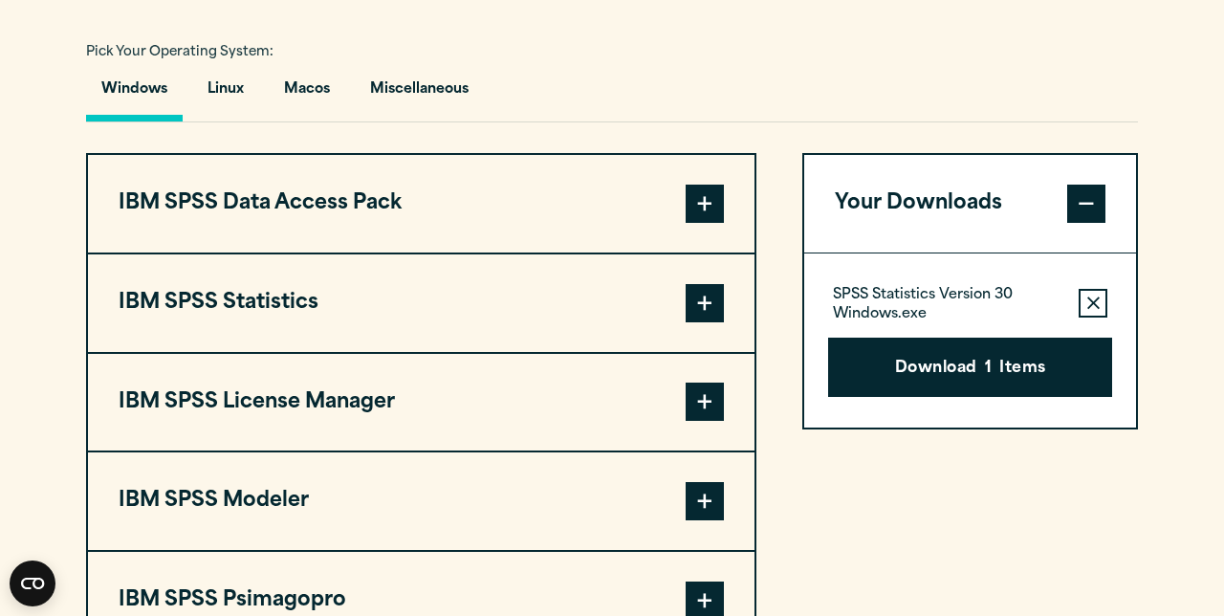
scroll to position [1399, 0]
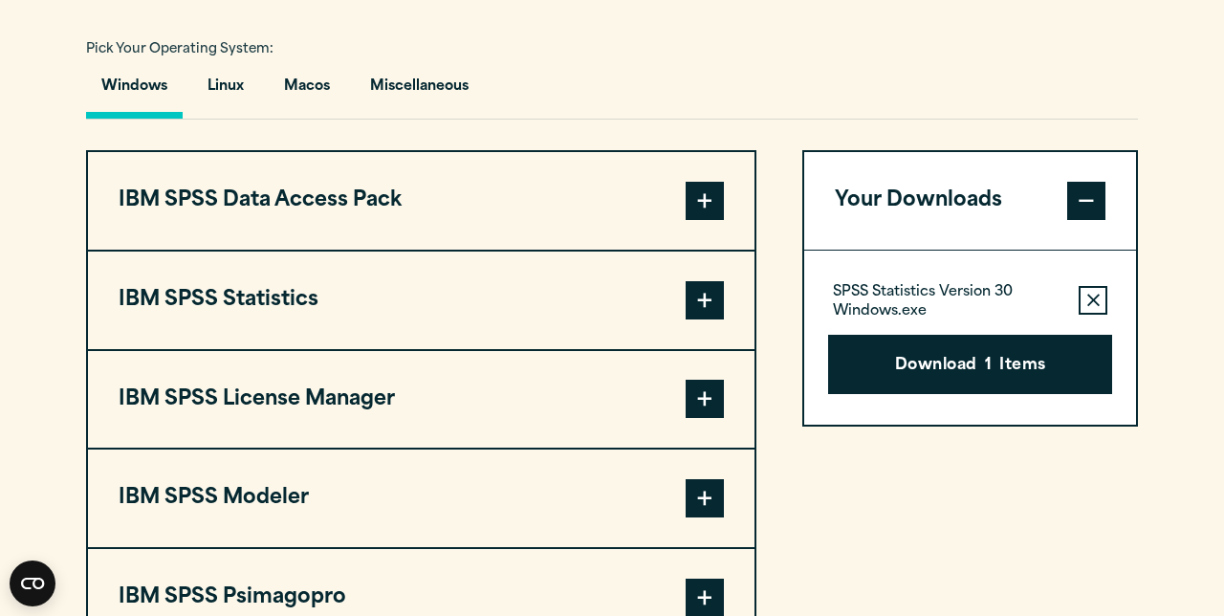
click at [171, 290] on button "IBM SPSS Statistics" at bounding box center [421, 300] width 666 height 98
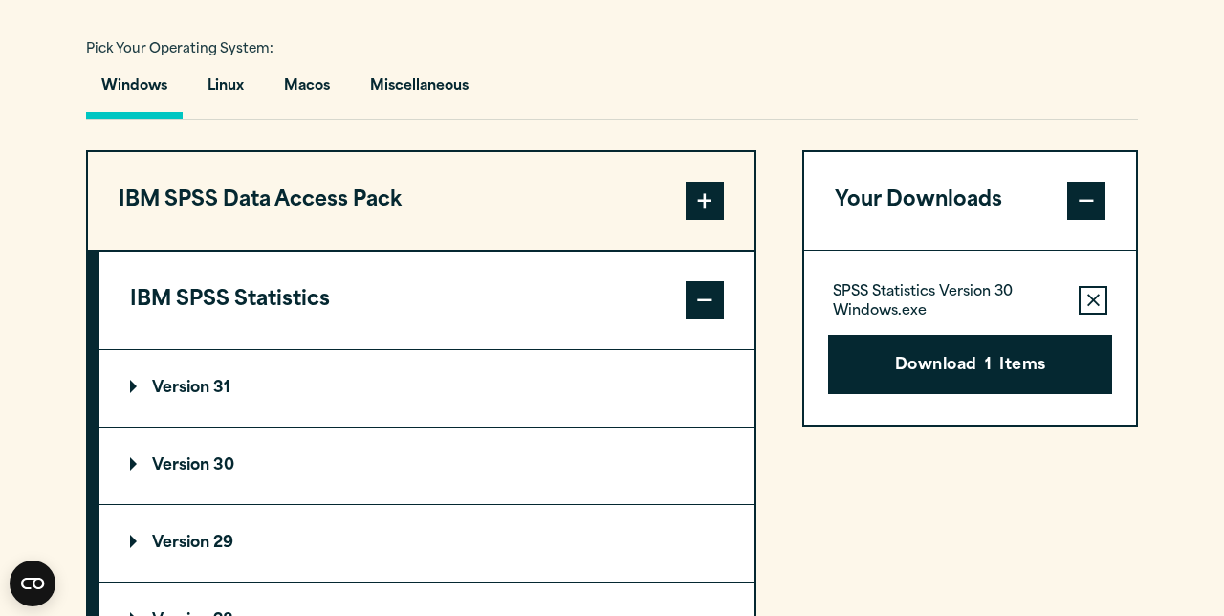
click at [192, 458] on p "Version 30" at bounding box center [182, 465] width 104 height 15
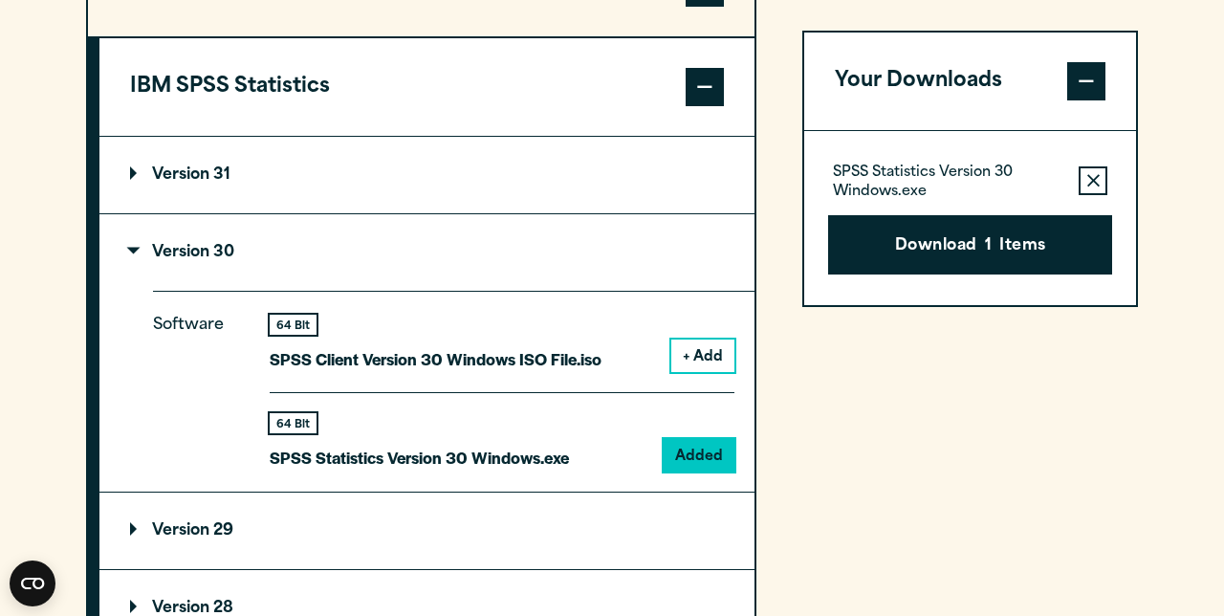
scroll to position [1612, 0]
click at [340, 455] on p "SPSS Statistics Version 30 Windows.exe" at bounding box center [419, 458] width 299 height 28
click at [268, 419] on div "Software 64 Bit SPSS Client Version 30 Windows ISO File.iso + Add 64 Bit Added" at bounding box center [453, 391] width 601 height 201
click at [866, 243] on button "Download 1 Items" at bounding box center [970, 244] width 284 height 59
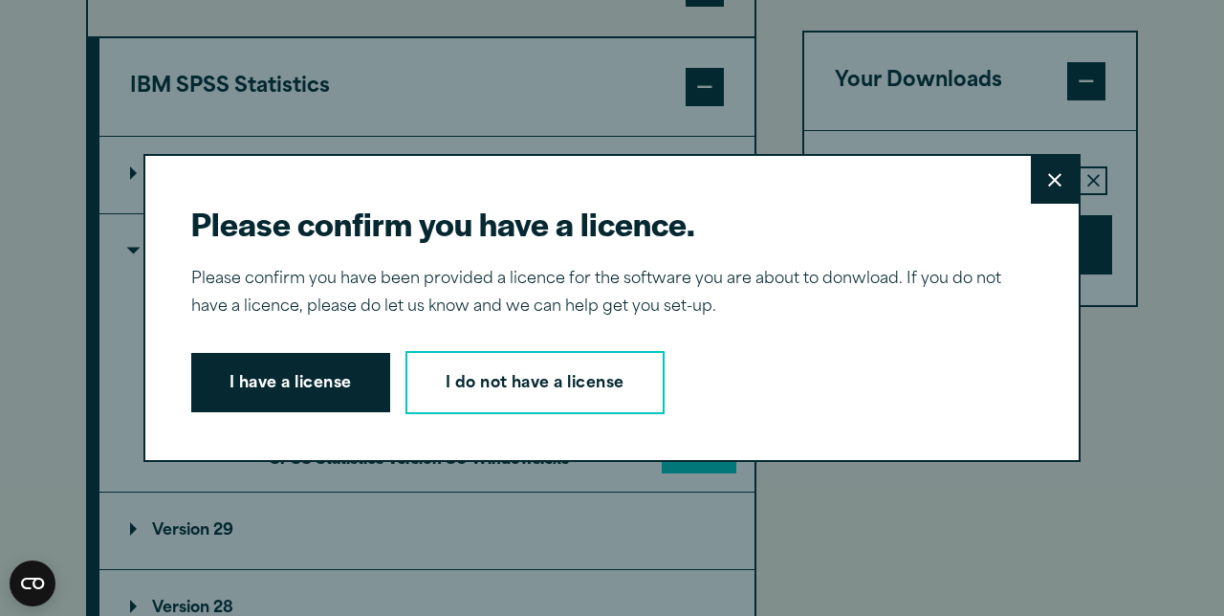
click at [233, 400] on button "I have a license" at bounding box center [290, 382] width 199 height 59
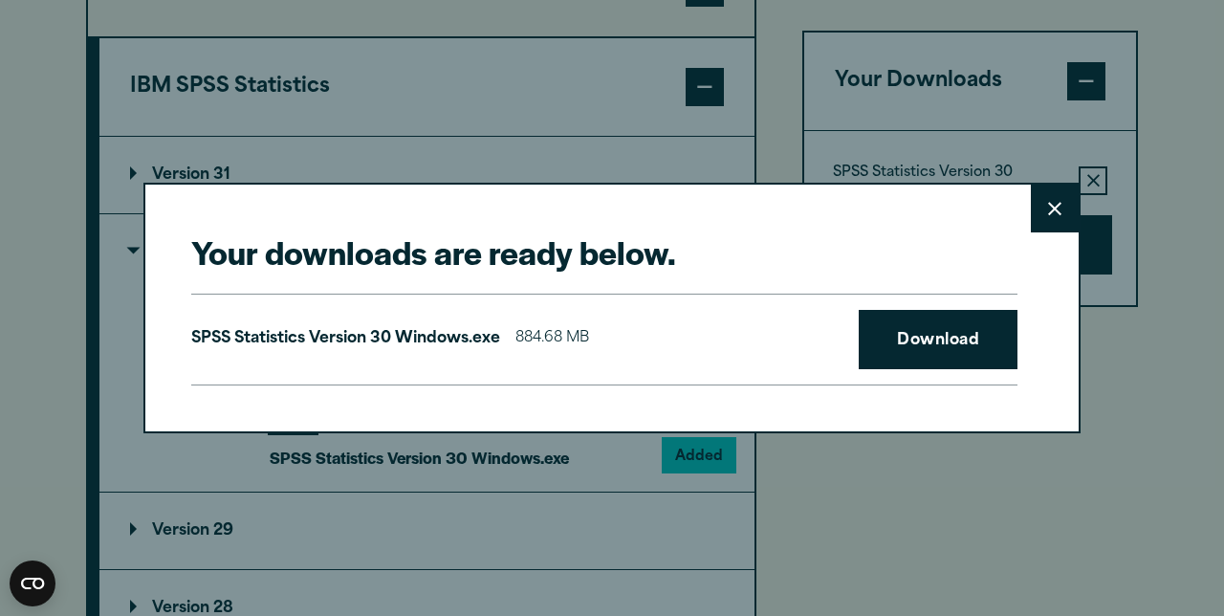
click at [935, 369] on link "Download" at bounding box center [938, 339] width 159 height 59
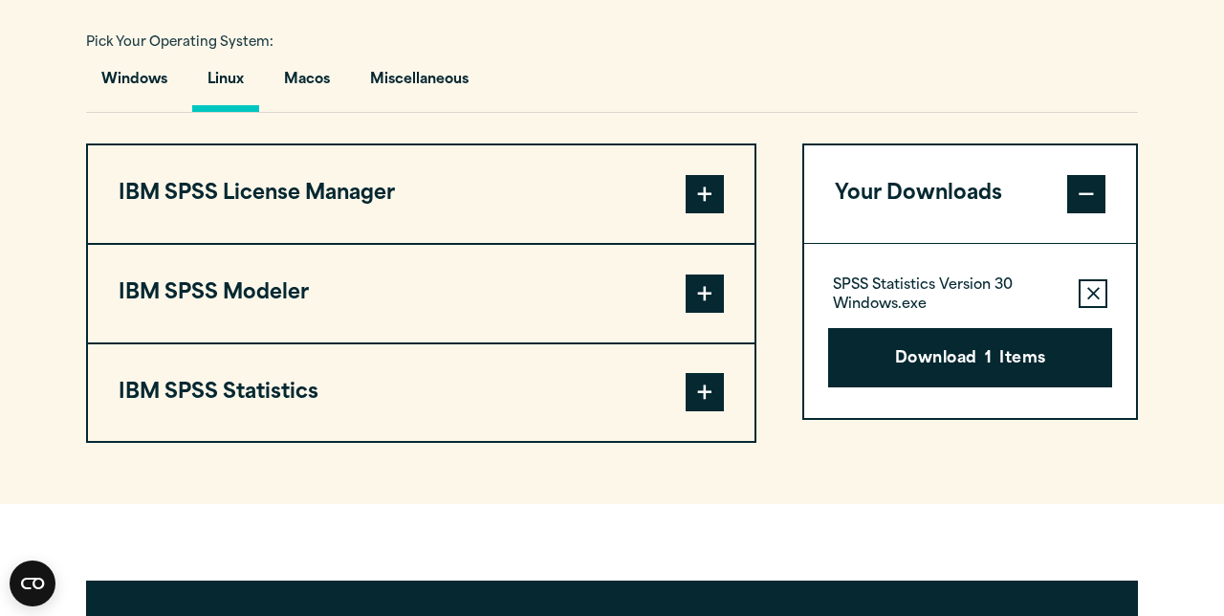
scroll to position [1407, 0]
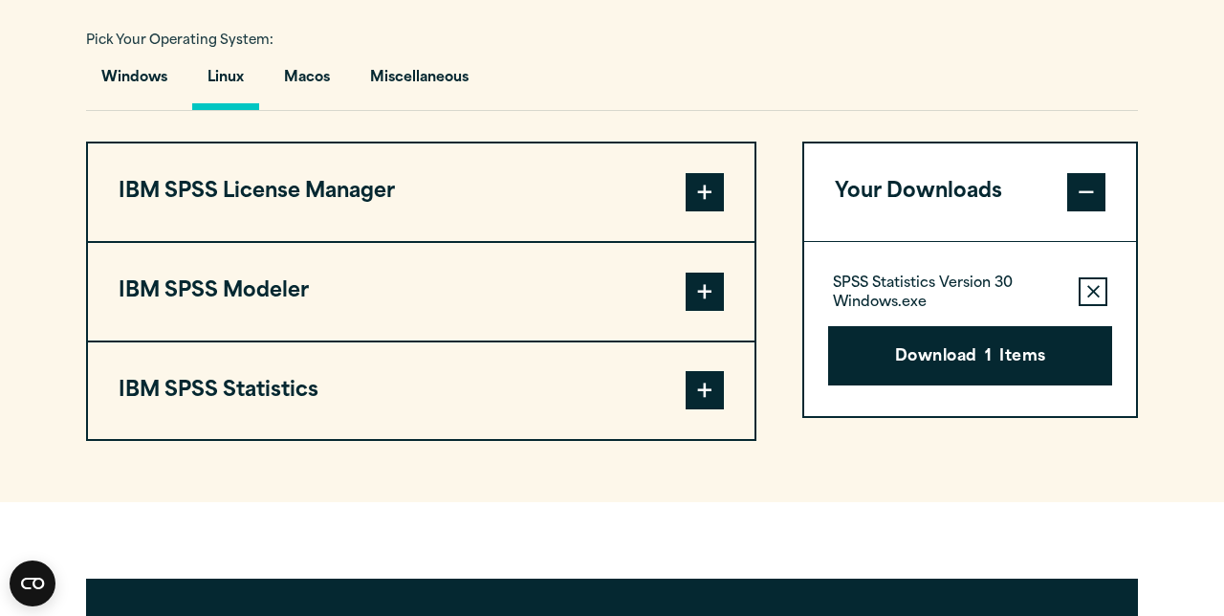
click at [134, 71] on button "Windows" at bounding box center [134, 82] width 97 height 54
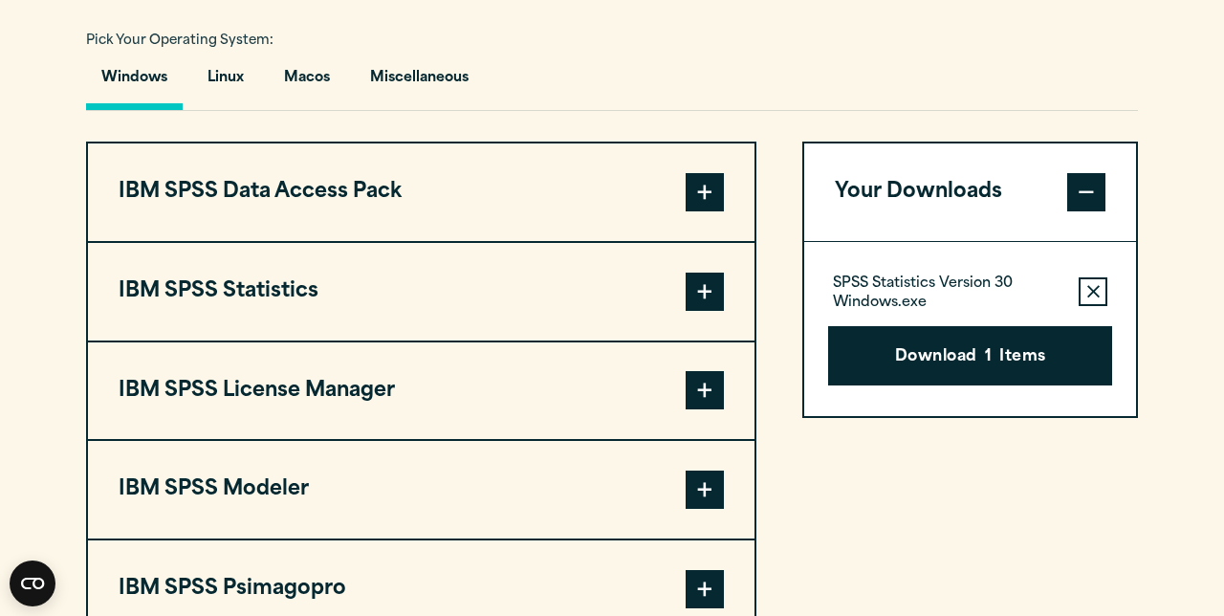
click at [689, 293] on span at bounding box center [705, 291] width 38 height 38
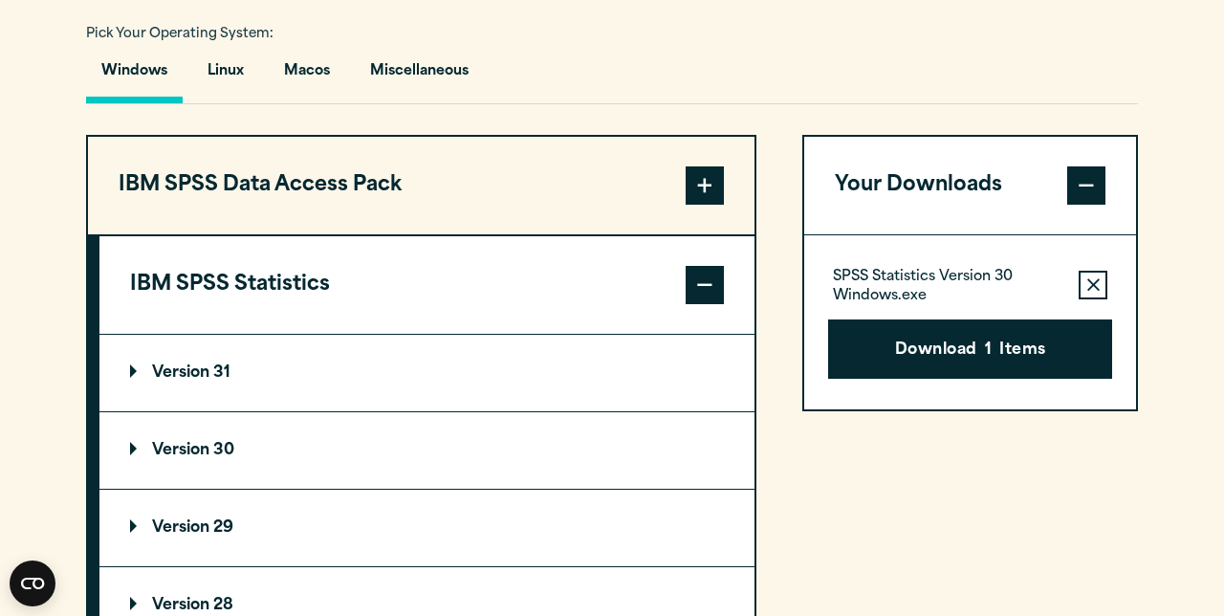
scroll to position [1415, 0]
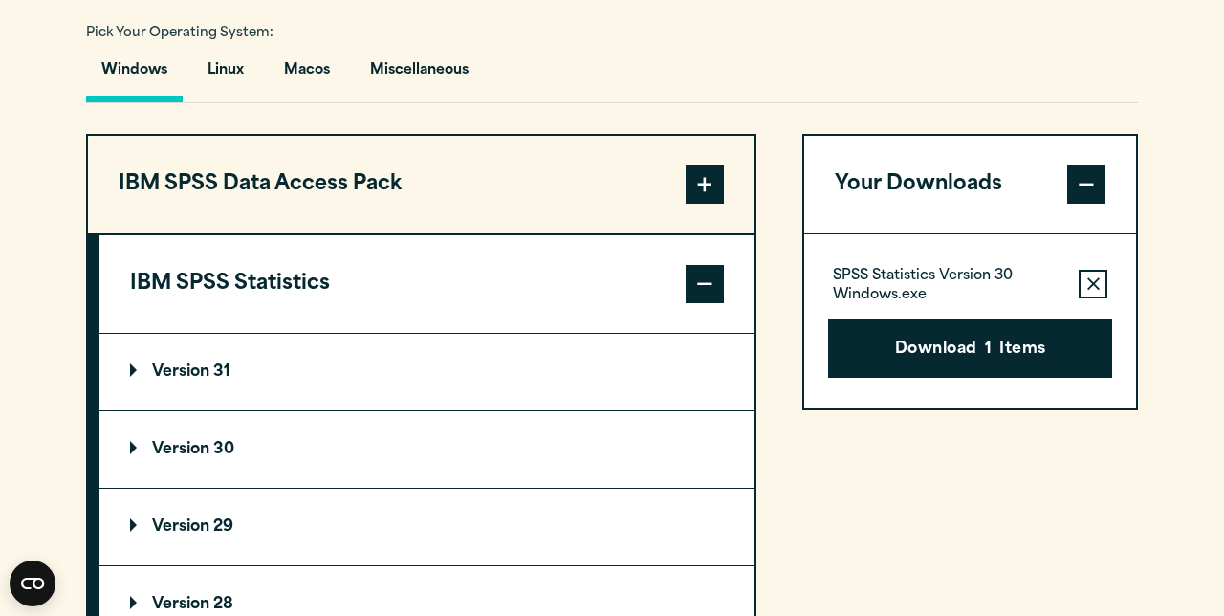
click at [650, 455] on summary "Version 30" at bounding box center [426, 449] width 655 height 76
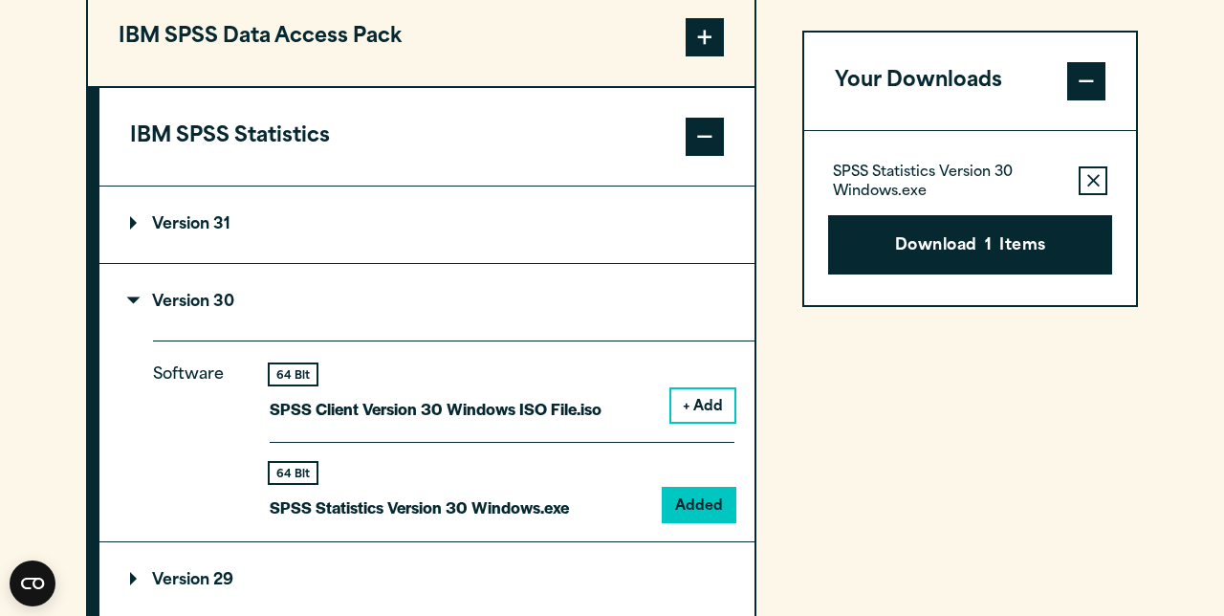
scroll to position [1562, 0]
click at [528, 516] on p "SPSS Statistics Version 30 Windows.exe" at bounding box center [419, 507] width 299 height 28
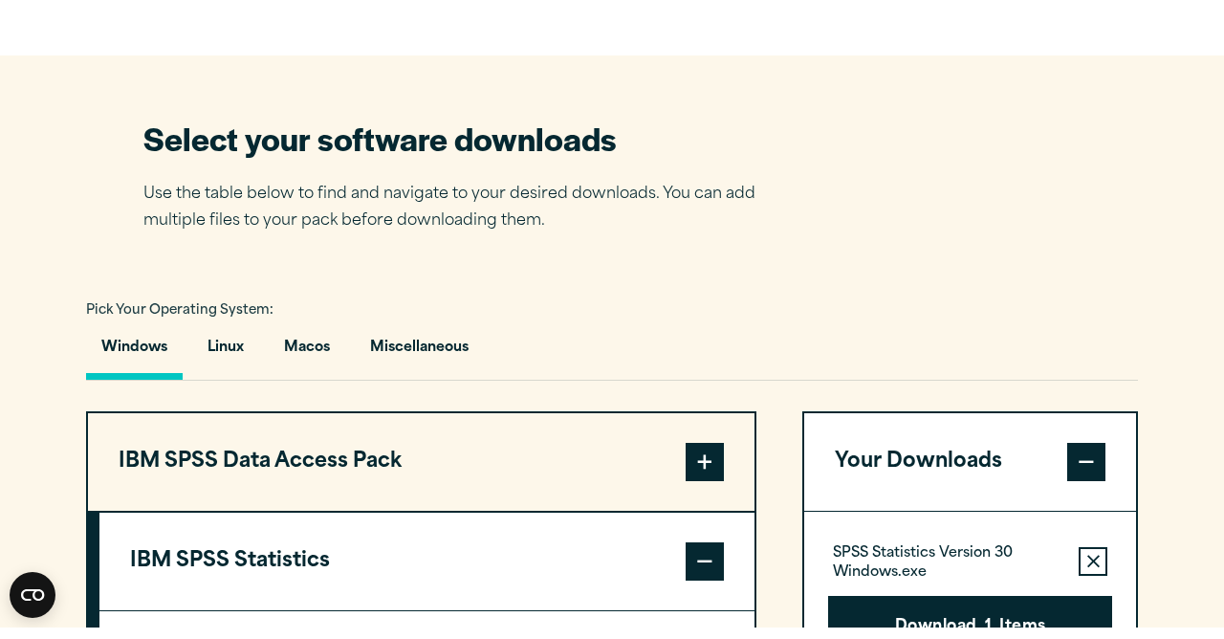
scroll to position [1138, 0]
